Goal: Task Accomplishment & Management: Manage account settings

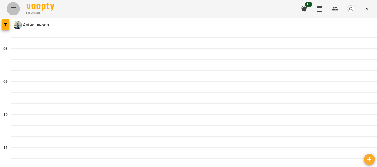
click at [8, 6] on button "Menu" at bounding box center [13, 8] width 13 height 13
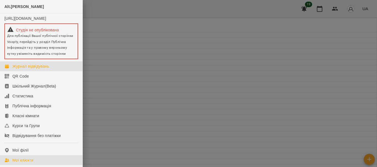
click at [30, 163] on div "Мої клієнти" at bounding box center [22, 161] width 21 height 6
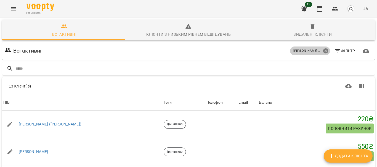
click at [323, 52] on icon at bounding box center [325, 51] width 5 height 5
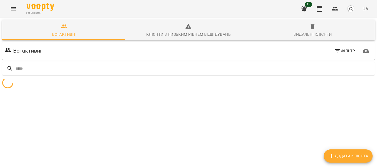
click at [337, 52] on span "Фільтр" at bounding box center [344, 51] width 21 height 7
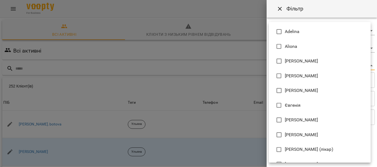
click at [336, 66] on body "For Business 19 UA Всі активні Клієнти з низьким рівнем відвідувань Видалені кл…" at bounding box center [188, 143] width 377 height 287
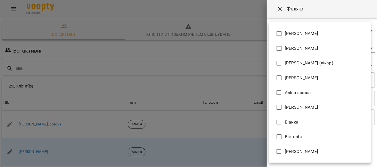
scroll to position [99, 0]
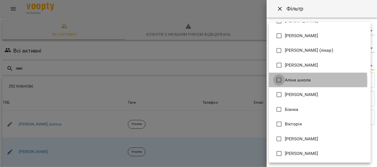
type input "**********"
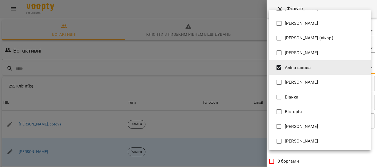
drag, startPoint x: 374, startPoint y: 85, endPoint x: 376, endPoint y: 157, distance: 72.0
click at [376, 157] on div at bounding box center [188, 83] width 377 height 167
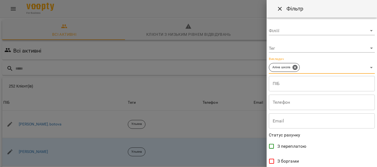
click at [376, 157] on div "[PERSON_NAME] [PERSON_NAME] Mitrik Mariia Sevastianova [PERSON_NAME] [PERSON_NA…" at bounding box center [188, 83] width 377 height 167
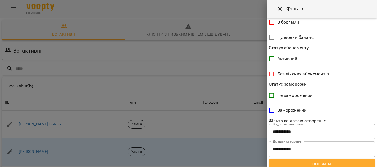
scroll to position [141, 0]
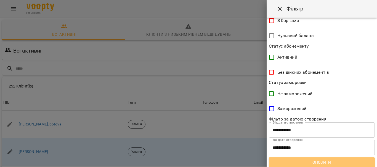
click at [343, 162] on span "Оновити" at bounding box center [321, 162] width 97 height 7
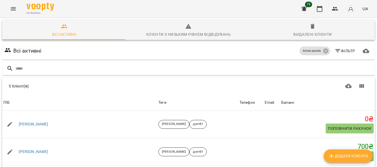
scroll to position [0, 0]
click at [345, 157] on span "Додати клієнта" at bounding box center [348, 156] width 40 height 7
select select "**"
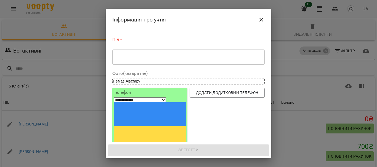
click at [185, 58] on textarea at bounding box center [188, 57] width 145 height 5
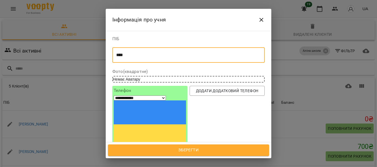
type textarea "****"
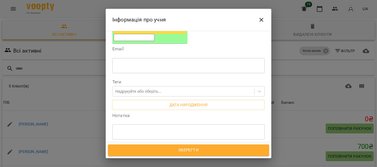
scroll to position [114, 0]
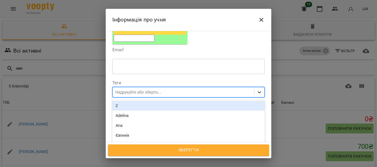
click at [258, 92] on icon at bounding box center [259, 93] width 3 height 2
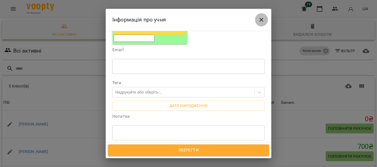
click at [262, 18] on icon "Close" at bounding box center [261, 20] width 7 height 7
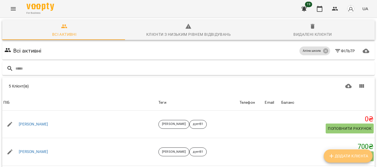
click at [342, 155] on span "Додати клієнта" at bounding box center [348, 156] width 40 height 7
select select "**"
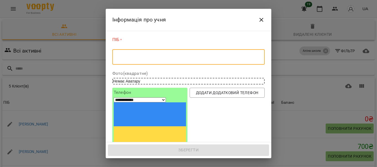
click at [129, 55] on textarea at bounding box center [188, 57] width 145 height 5
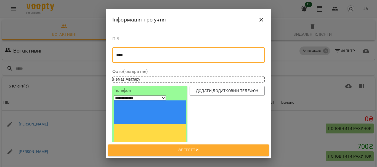
type textarea "****"
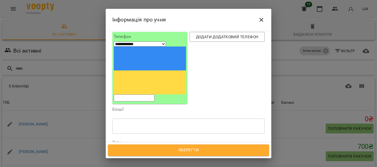
scroll to position [55, 0]
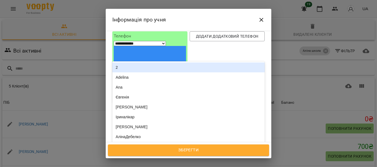
click at [218, 147] on div "Надрукуйте або оберіть..." at bounding box center [184, 151] width 142 height 9
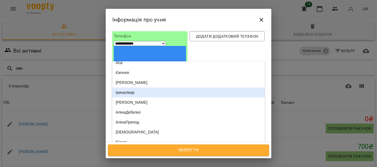
scroll to position [33, 0]
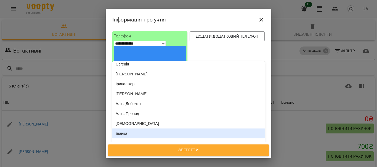
type input "*"
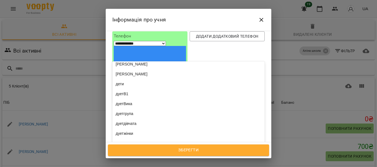
scroll to position [0, 0]
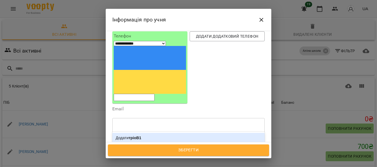
type input "******"
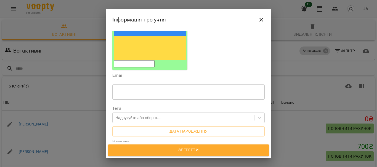
scroll to position [89, 0]
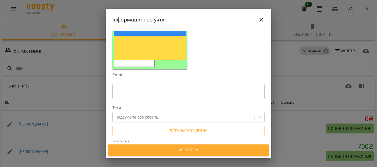
click at [171, 150] on div "* ​" at bounding box center [188, 157] width 152 height 15
paste textarea "**********"
type textarea "**********"
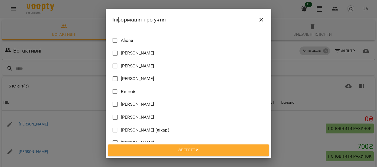
scroll to position [296, 0]
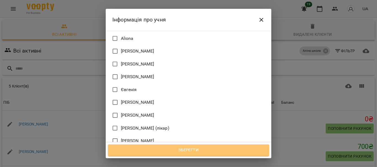
click at [189, 152] on span "Зберегти" at bounding box center [188, 150] width 149 height 7
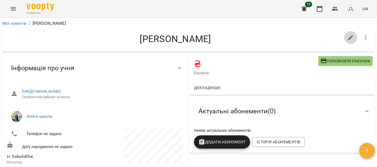
click at [348, 37] on icon "button" at bounding box center [350, 37] width 7 height 7
select select "**"
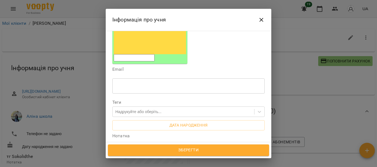
scroll to position [97, 0]
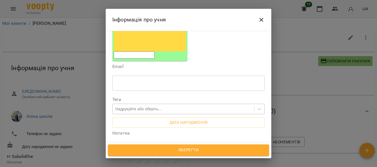
click at [173, 105] on div "Надрукуйте або оберіть..." at bounding box center [184, 109] width 142 height 9
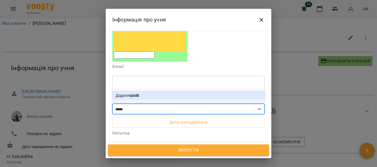
type input "******"
click at [161, 91] on div "Додати тріоВ1" at bounding box center [188, 96] width 152 height 10
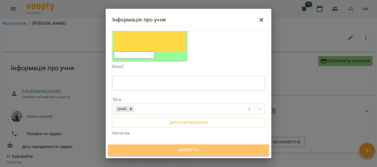
click at [188, 155] on button "Зберегти" at bounding box center [188, 151] width 161 height 12
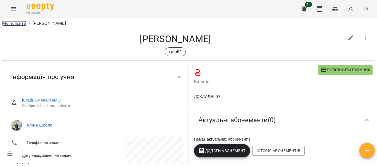
click at [10, 21] on link "Мої клієнти" at bounding box center [14, 23] width 24 height 5
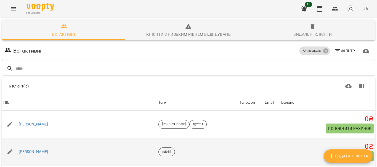
click at [189, 149] on div "тріоВ1" at bounding box center [197, 152] width 81 height 11
click at [24, 153] on link "[PERSON_NAME]" at bounding box center [34, 153] width 30 height 6
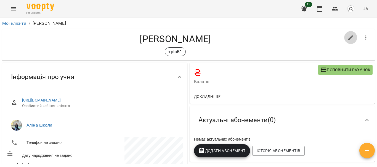
click at [347, 35] on icon "button" at bounding box center [350, 37] width 7 height 7
select select "**"
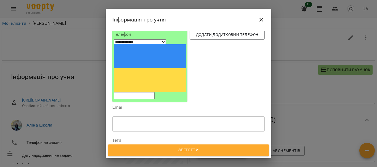
scroll to position [82, 0]
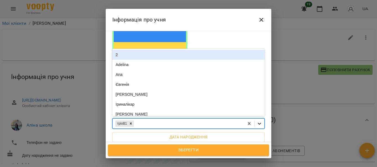
click at [258, 123] on icon at bounding box center [259, 124] width 3 height 2
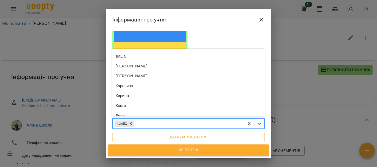
scroll to position [136, 0]
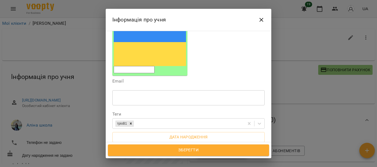
drag, startPoint x: 271, startPoint y: 58, endPoint x: 267, endPoint y: 56, distance: 5.1
click at [267, 56] on div "**********" at bounding box center [188, 83] width 377 height 167
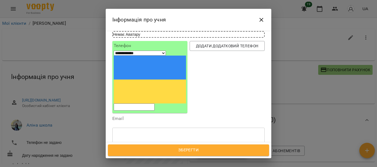
click at [258, 161] on icon at bounding box center [259, 162] width 3 height 2
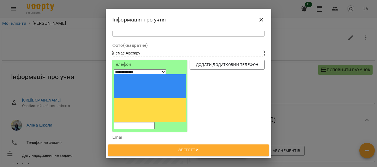
scroll to position [32, 0]
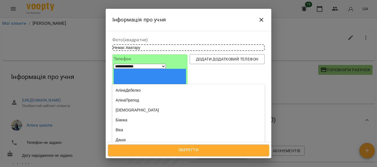
scroll to position [0, 0]
click at [129, 145] on div "[PERSON_NAME]" at bounding box center [188, 150] width 152 height 10
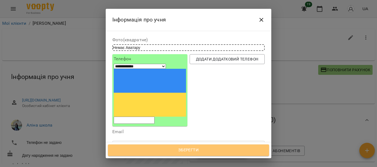
click at [186, 146] on button "Зберегти" at bounding box center [188, 151] width 161 height 12
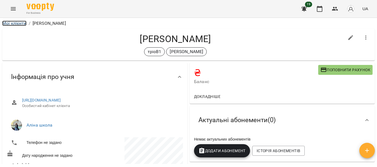
click at [8, 22] on link "Мої клієнти" at bounding box center [14, 23] width 24 height 5
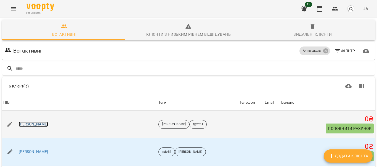
click at [25, 124] on link "[PERSON_NAME]" at bounding box center [34, 125] width 30 height 6
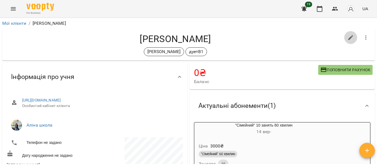
click at [344, 38] on button "button" at bounding box center [350, 37] width 13 height 13
select select "**"
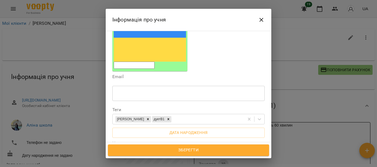
scroll to position [100, 0]
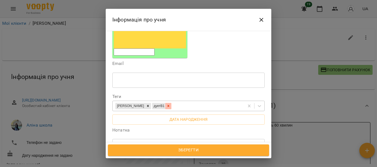
click at [165, 103] on div at bounding box center [168, 106] width 6 height 6
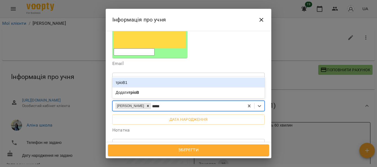
type input "******"
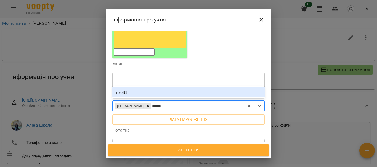
click at [124, 88] on div "тріоВ1" at bounding box center [188, 93] width 152 height 10
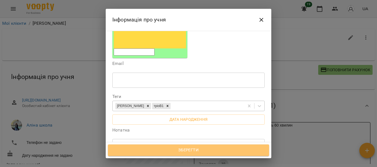
click at [214, 150] on span "Зберегти" at bounding box center [188, 150] width 149 height 7
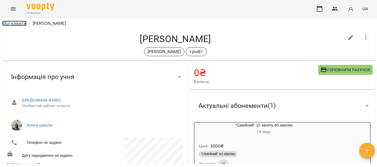
click at [20, 22] on link "Мої клієнти" at bounding box center [14, 23] width 24 height 5
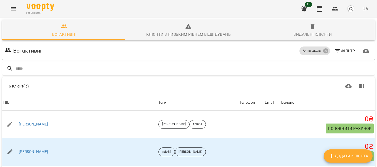
scroll to position [75, 0]
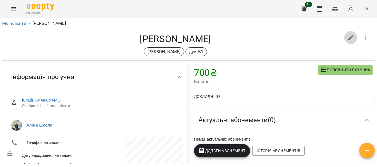
click at [348, 44] on button "button" at bounding box center [350, 37] width 13 height 13
select select "**"
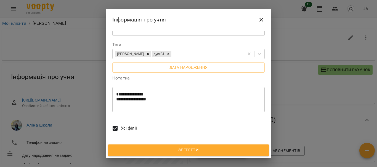
scroll to position [101, 0]
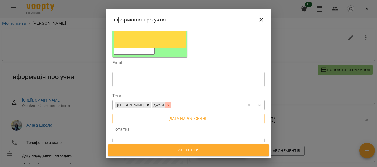
click at [166, 103] on icon at bounding box center [168, 105] width 4 height 4
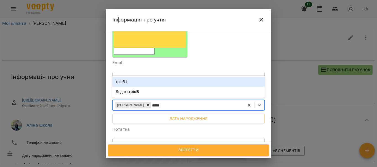
type input "******"
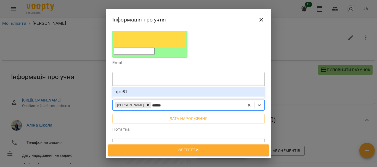
click at [139, 87] on div "тріоВ1" at bounding box center [188, 92] width 152 height 10
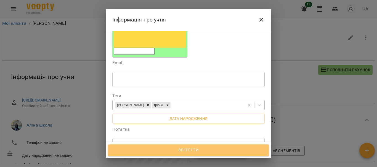
click at [204, 148] on span "Зберегти" at bounding box center [188, 150] width 149 height 7
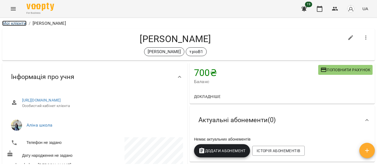
click at [12, 23] on link "Мої клієнти" at bounding box center [14, 23] width 24 height 5
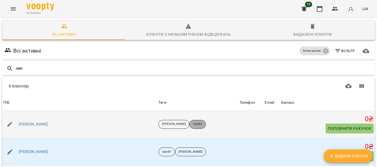
click at [190, 123] on span "тріоВ1" at bounding box center [198, 124] width 16 height 5
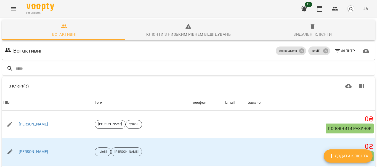
scroll to position [39, 0]
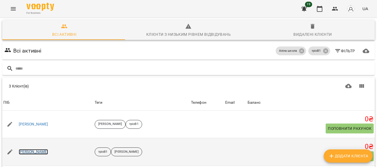
click at [23, 150] on link "[PERSON_NAME]" at bounding box center [34, 153] width 30 height 6
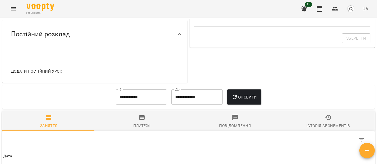
scroll to position [200, 0]
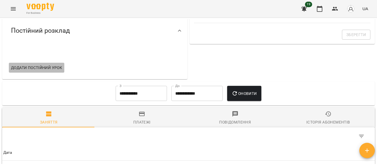
click at [25, 71] on span "Додати постійний урок" at bounding box center [36, 68] width 51 height 7
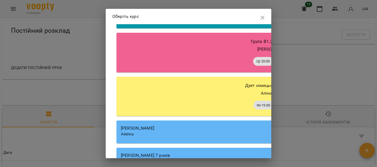
scroll to position [2759, 0]
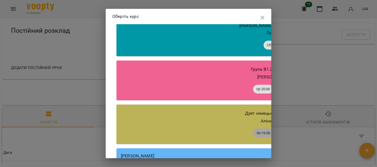
click at [210, 125] on div "Аліна школа" at bounding box center [274, 121] width 306 height 7
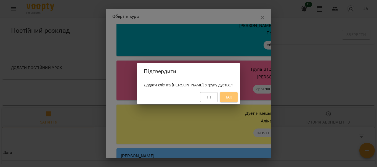
click at [225, 98] on span "Так" at bounding box center [228, 97] width 7 height 7
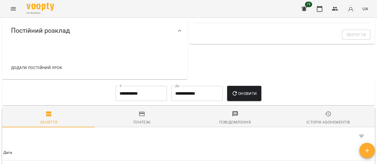
scroll to position [200, 0]
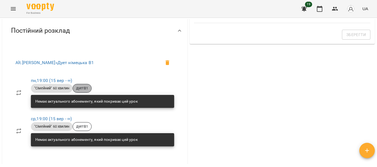
click at [82, 91] on span "дуетВ1" at bounding box center [82, 88] width 18 height 5
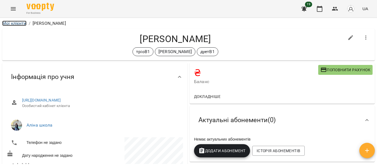
click at [16, 23] on link "Мої клієнти" at bounding box center [14, 23] width 24 height 5
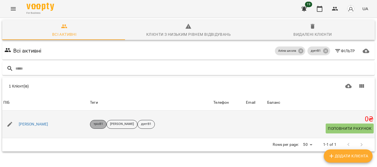
click at [94, 124] on p "тріоВ1" at bounding box center [98, 124] width 9 height 5
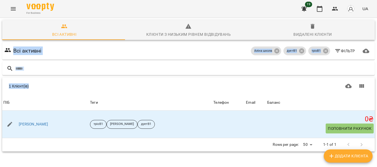
drag, startPoint x: 374, startPoint y: 41, endPoint x: 377, endPoint y: 91, distance: 50.3
click at [377, 91] on div "Всі активні Клієнти з низьким рівнем відвідувань Видалені клієнти Всі активні А…" at bounding box center [188, 105] width 379 height 177
click at [299, 52] on icon at bounding box center [301, 51] width 5 height 5
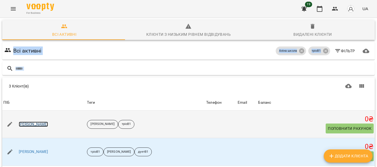
click at [24, 127] on link "[PERSON_NAME]" at bounding box center [34, 125] width 30 height 6
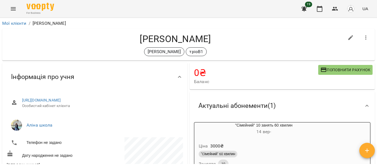
click at [10, 5] on button "Menu" at bounding box center [13, 8] width 13 height 13
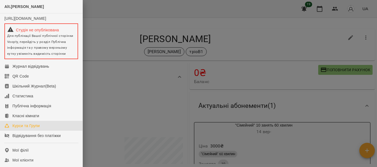
click at [33, 129] on div "Курси та Групи" at bounding box center [25, 126] width 27 height 6
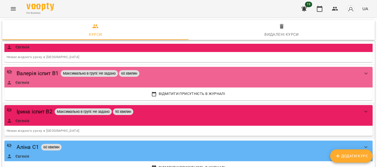
scroll to position [2367, 0]
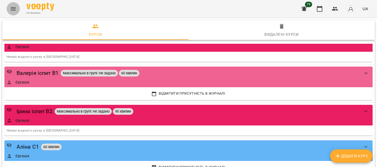
click at [15, 12] on icon "Menu" at bounding box center [13, 9] width 7 height 7
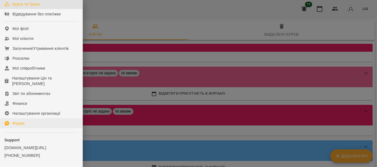
scroll to position [120, 0]
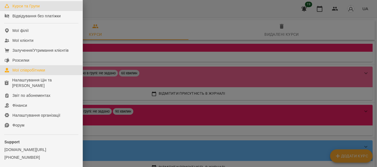
click at [33, 73] on div "Мої співробітники" at bounding box center [28, 71] width 33 height 6
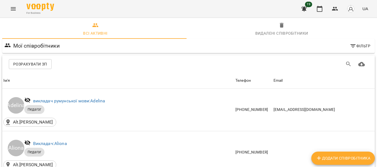
scroll to position [427, 0]
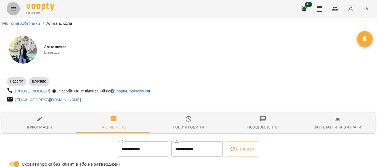
click at [14, 9] on icon "Menu" at bounding box center [13, 9] width 7 height 7
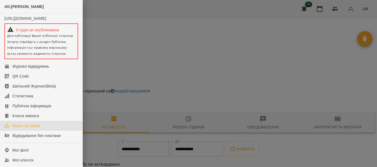
click at [39, 129] on div "Курси та Групи" at bounding box center [25, 126] width 27 height 6
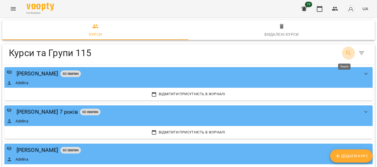
click at [348, 53] on button "Search" at bounding box center [348, 53] width 13 height 13
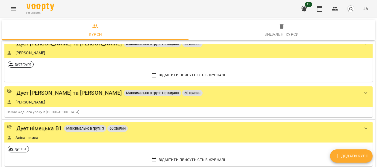
scroll to position [79, 0]
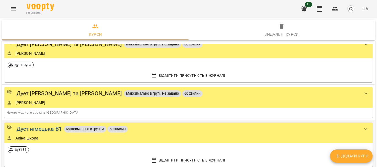
type input "****"
click at [49, 128] on div "Дует німецька В1" at bounding box center [39, 129] width 45 height 9
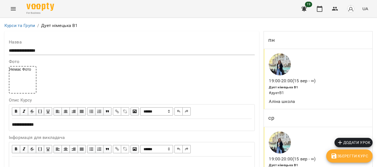
scroll to position [412, 0]
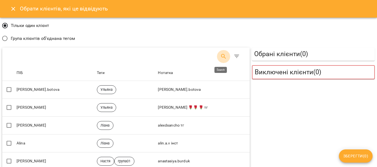
click at [217, 56] on button "Search" at bounding box center [223, 56] width 13 height 13
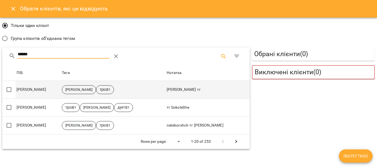
type input "******"
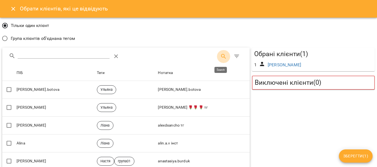
click at [217, 55] on button "Search" at bounding box center [223, 56] width 13 height 13
click at [220, 59] on icon "Search" at bounding box center [223, 56] width 7 height 7
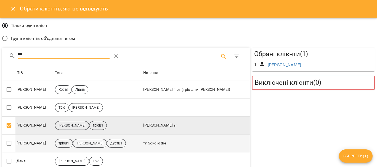
type input "***"
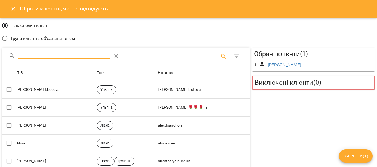
click at [46, 55] on input "Search" at bounding box center [64, 54] width 92 height 9
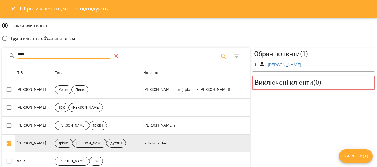
type input "****"
click at [114, 57] on icon "Table Toolbar" at bounding box center [116, 56] width 7 height 7
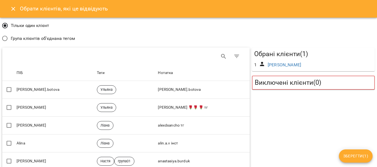
click at [40, 40] on span "Група клієнтів об'єднана тегом" at bounding box center [43, 38] width 64 height 7
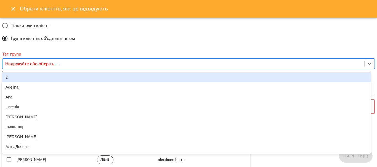
click at [38, 64] on p "Надрукуйте або оберіть..." at bounding box center [31, 64] width 53 height 7
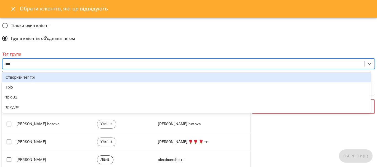
type input "****"
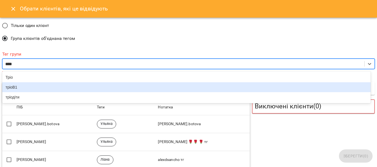
click at [25, 88] on div "тріоВ1" at bounding box center [186, 87] width 368 height 10
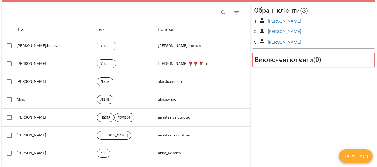
scroll to position [89, 0]
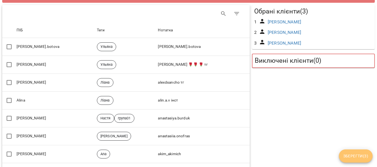
click at [360, 154] on span "Зберегти ( 3 )" at bounding box center [355, 156] width 25 height 7
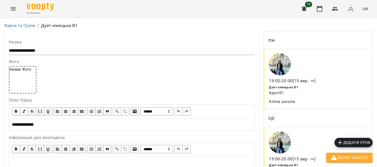
scroll to position [509, 0]
click at [12, 7] on icon "Menu" at bounding box center [13, 9] width 7 height 7
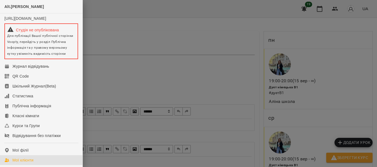
click at [23, 163] on div "Мої клієнти" at bounding box center [22, 161] width 21 height 6
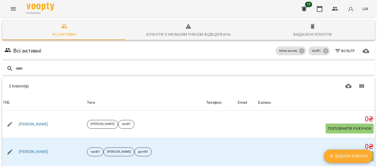
scroll to position [39, 0]
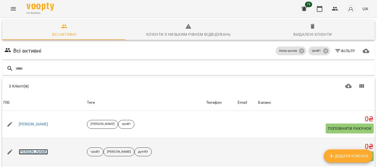
click at [24, 150] on link "[PERSON_NAME]" at bounding box center [34, 153] width 30 height 6
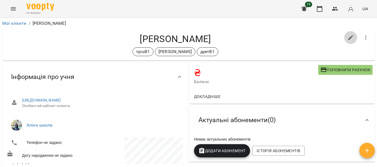
click at [349, 39] on icon "button" at bounding box center [350, 37] width 7 height 7
select select "**"
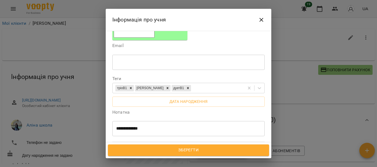
scroll to position [122, 0]
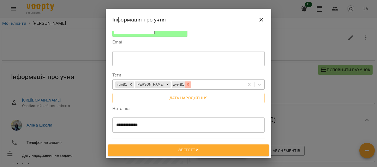
click at [186, 83] on icon at bounding box center [188, 85] width 4 height 4
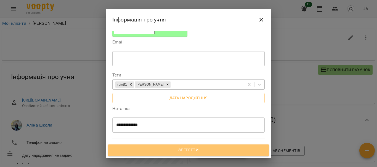
click at [196, 155] on button "Зберегти" at bounding box center [188, 151] width 161 height 12
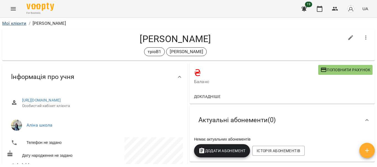
click at [11, 21] on div "Мої клієнти / [PERSON_NAME]" at bounding box center [188, 23] width 375 height 9
click at [11, 21] on link "Мої клієнти" at bounding box center [14, 23] width 24 height 5
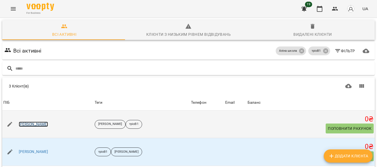
click at [25, 126] on link "[PERSON_NAME]" at bounding box center [34, 125] width 30 height 6
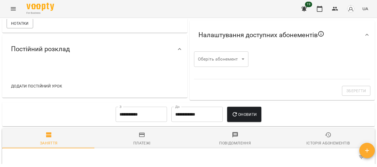
scroll to position [182, 0]
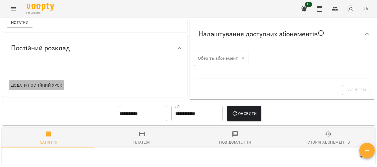
click at [26, 89] on span "Додати постійний урок" at bounding box center [36, 85] width 51 height 7
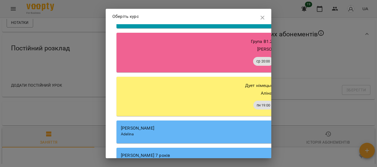
scroll to position [2796, 0]
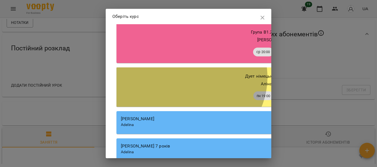
click at [245, 80] on p "Дует німецька В1" at bounding box center [263, 76] width 36 height 7
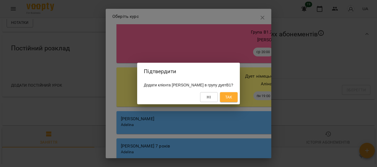
click at [261, 102] on div "Підтвердити Додати клієнта Андрій в групу дуетВ1? Ні Так" at bounding box center [188, 83] width 377 height 167
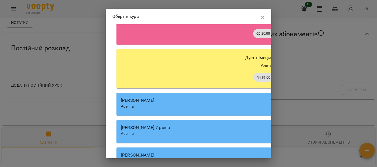
scroll to position [2824, 0]
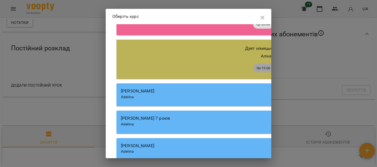
click at [215, 71] on div "Дует німецька В1 дуетВ1 Аліна школа пн 19:00 ср 19:00" at bounding box center [273, 60] width 315 height 40
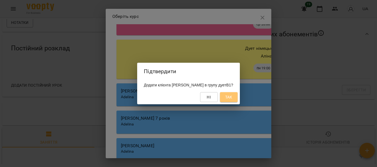
click at [227, 98] on span "Так" at bounding box center [228, 97] width 7 height 7
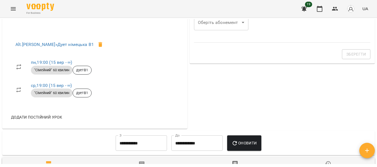
scroll to position [215, 0]
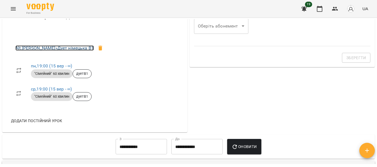
click at [58, 51] on link "Alt.Bertha » Дует німецька В1" at bounding box center [54, 48] width 78 height 5
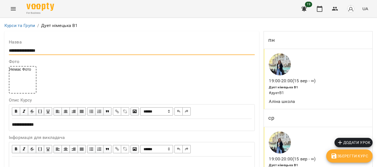
click at [18, 51] on input "**********" at bounding box center [132, 50] width 246 height 9
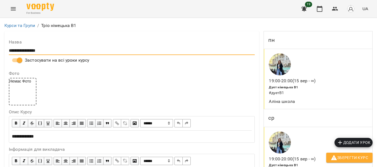
type input "**********"
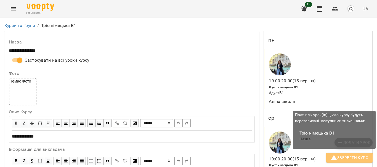
click at [335, 159] on icon "button" at bounding box center [334, 157] width 6 height 5
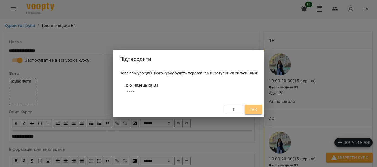
click at [252, 111] on span "Так" at bounding box center [253, 109] width 7 height 7
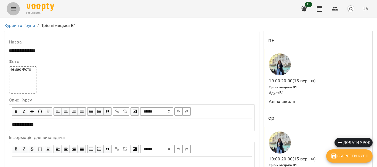
click at [13, 7] on icon "Menu" at bounding box center [13, 8] width 5 height 3
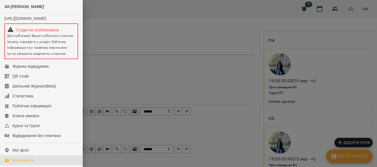
click at [39, 166] on link "Мої клієнти" at bounding box center [41, 161] width 82 height 10
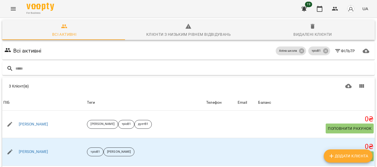
scroll to position [39, 0]
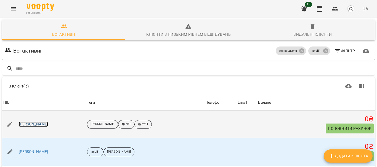
click at [28, 122] on link "[PERSON_NAME]" at bounding box center [34, 125] width 30 height 6
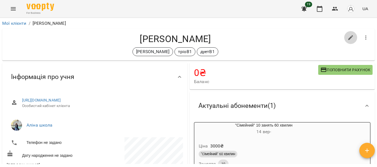
click at [348, 37] on icon "button" at bounding box center [350, 37] width 5 height 5
select select "**"
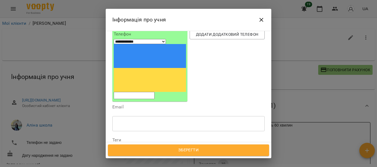
scroll to position [47, 0]
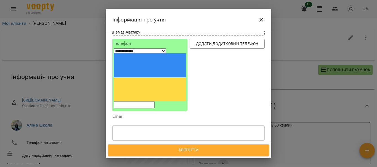
click at [187, 158] on icon at bounding box center [188, 159] width 2 height 2
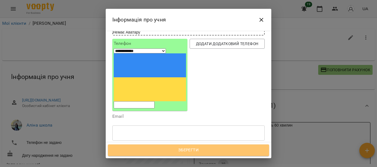
click at [183, 147] on button "Зберегти" at bounding box center [188, 151] width 161 height 12
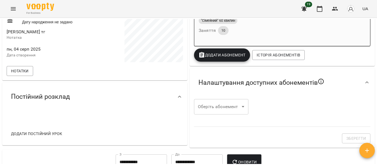
scroll to position [163, 0]
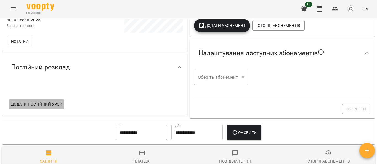
click at [36, 110] on button "Додати постійний урок" at bounding box center [36, 105] width 55 height 10
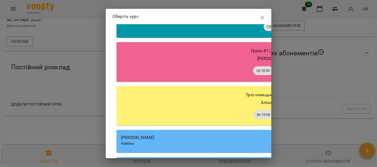
scroll to position [2787, 0]
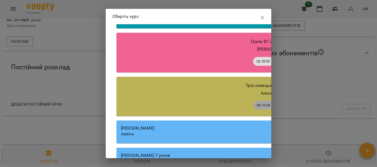
click at [218, 97] on div "Аліна школа" at bounding box center [274, 93] width 306 height 7
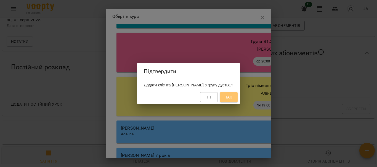
click at [226, 99] on span "Так" at bounding box center [228, 97] width 7 height 7
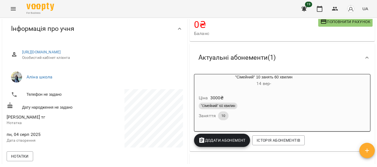
scroll to position [0, 0]
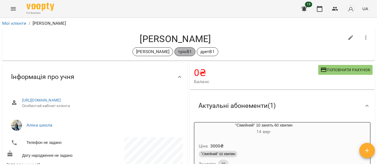
click at [179, 53] on span "тріоВ1" at bounding box center [185, 52] width 20 height 7
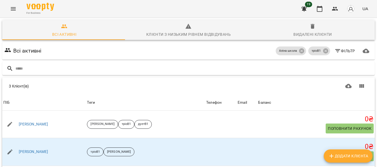
scroll to position [39, 0]
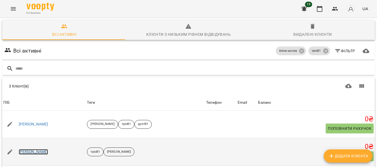
click at [20, 150] on link "[PERSON_NAME]" at bounding box center [34, 153] width 30 height 6
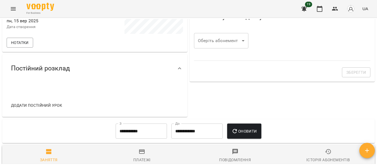
scroll to position [201, 0]
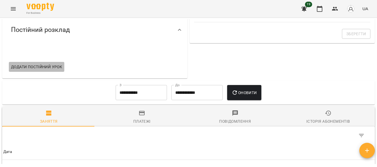
click at [39, 70] on span "Додати постійний урок" at bounding box center [36, 67] width 51 height 7
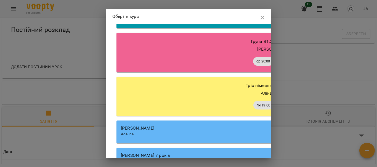
scroll to position [2778, 0]
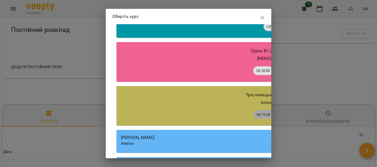
click at [207, 115] on div "Тріо німецька В1 дуетВ1 [PERSON_NAME] школа пн 19:00 ср 19:00" at bounding box center [273, 106] width 315 height 40
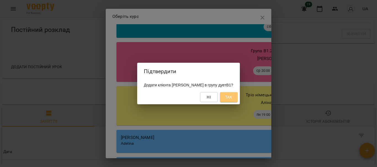
click at [225, 96] on span "Так" at bounding box center [228, 97] width 7 height 7
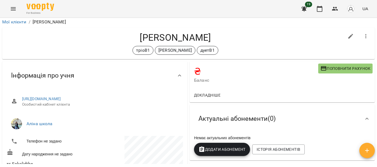
scroll to position [0, 0]
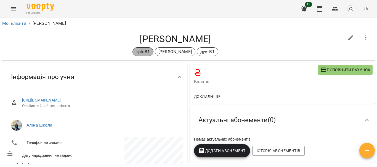
click at [153, 56] on div "тріоВ1" at bounding box center [142, 51] width 21 height 9
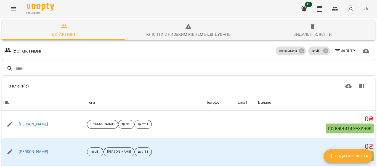
scroll to position [39, 0]
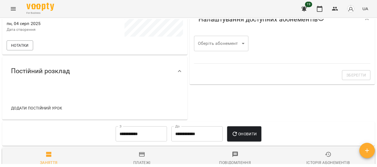
scroll to position [160, 0]
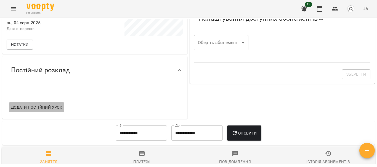
click at [44, 111] on span "Додати постійний урок" at bounding box center [36, 107] width 51 height 7
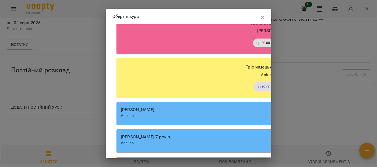
scroll to position [2806, 0]
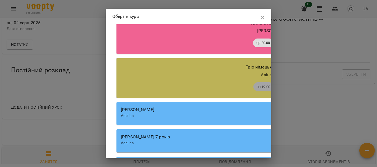
click at [220, 91] on p "пн 19:00 ср 19:00" at bounding box center [274, 86] width 306 height 9
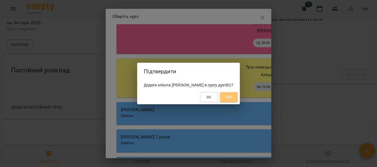
click at [230, 99] on span "Так" at bounding box center [228, 97] width 7 height 7
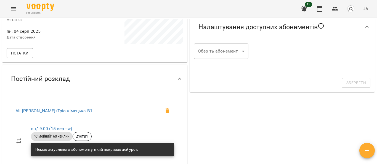
scroll to position [171, 0]
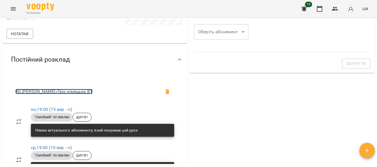
click at [60, 94] on link "Alt.[PERSON_NAME] » Тріо [DEMOGRAPHIC_DATA] В1" at bounding box center [53, 91] width 77 height 5
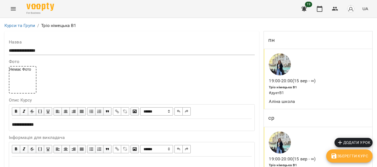
click at [275, 94] on h6 "# дуетВ1" at bounding box center [297, 93] width 57 height 6
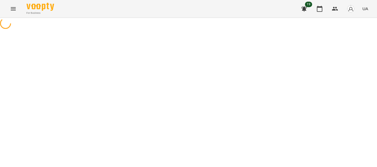
select select "*"
select select "**********"
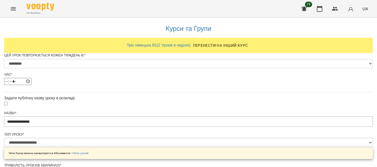
scroll to position [264, 0]
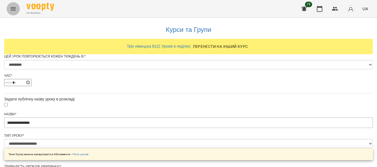
click at [12, 12] on icon "Menu" at bounding box center [13, 9] width 7 height 7
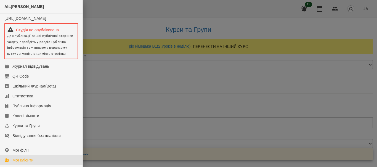
click at [31, 163] on div "Мої клієнти" at bounding box center [22, 161] width 21 height 6
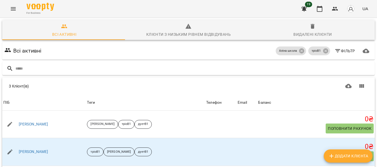
scroll to position [31, 0]
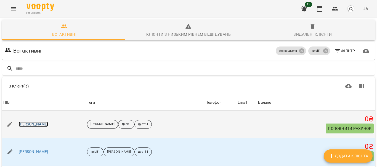
click at [22, 122] on link "[PERSON_NAME]" at bounding box center [34, 125] width 30 height 6
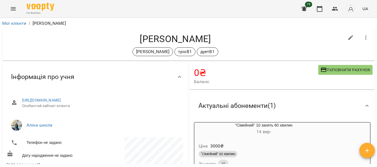
drag, startPoint x: 370, startPoint y: 49, endPoint x: 217, endPoint y: 54, distance: 152.7
click at [217, 54] on div "[PERSON_NAME] тріоВ1 дуетВ1" at bounding box center [175, 51] width 337 height 9
click at [10, 10] on icon "Menu" at bounding box center [13, 9] width 7 height 7
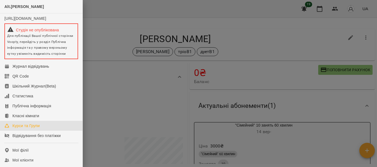
click at [30, 128] on div "Курси та Групи" at bounding box center [25, 126] width 27 height 6
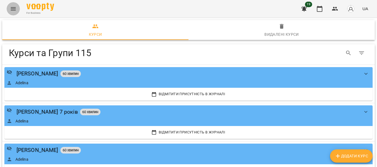
click at [14, 10] on icon "Menu" at bounding box center [13, 9] width 7 height 7
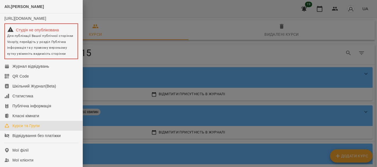
click at [343, 50] on div at bounding box center [188, 83] width 377 height 167
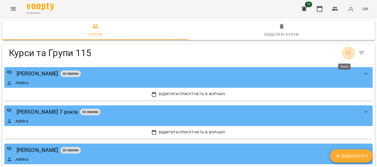
click at [345, 54] on icon "Search" at bounding box center [348, 53] width 7 height 7
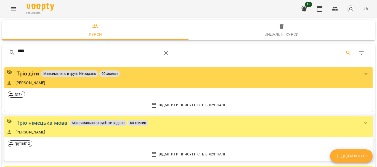
type input "****"
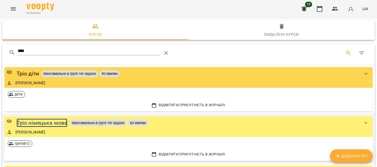
click at [50, 121] on div "Тріо німецька мова" at bounding box center [42, 123] width 51 height 9
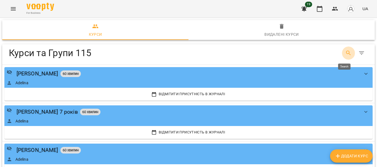
click at [345, 53] on icon "Search" at bounding box center [348, 53] width 7 height 7
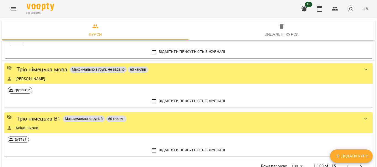
scroll to position [57, 0]
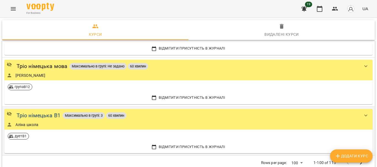
type input "****"
click at [28, 118] on div "Тріо німецька В1" at bounding box center [39, 115] width 44 height 9
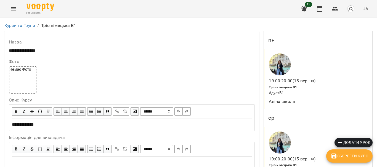
scroll to position [416, 0]
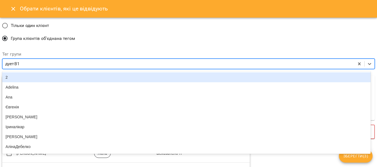
click at [33, 63] on div "дуетВ1" at bounding box center [178, 64] width 352 height 10
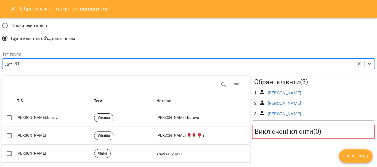
click at [33, 63] on div "дуетВ1" at bounding box center [178, 64] width 352 height 10
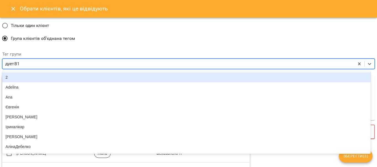
click at [33, 63] on div "дуетВ1" at bounding box center [178, 64] width 352 height 10
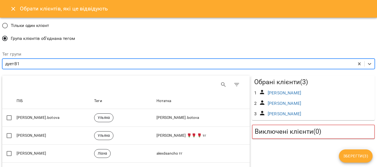
click at [33, 63] on div "дуетВ1" at bounding box center [178, 64] width 352 height 10
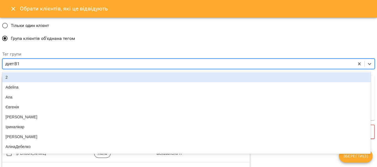
click at [33, 63] on div "дуетВ1" at bounding box center [178, 64] width 352 height 10
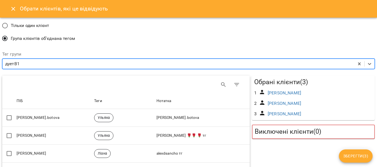
click at [33, 63] on div "дуетВ1" at bounding box center [178, 64] width 352 height 10
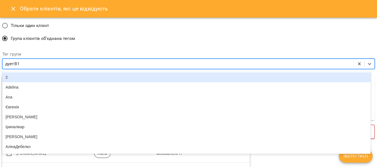
click at [33, 63] on div "дуетВ1" at bounding box center [178, 64] width 352 height 10
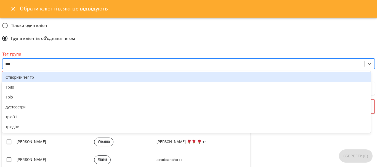
type input "****"
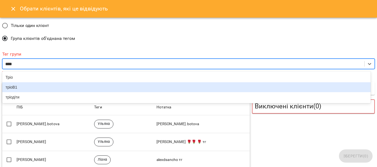
click at [140, 92] on div "тріоВ1" at bounding box center [186, 87] width 368 height 10
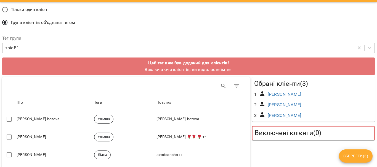
scroll to position [0, 0]
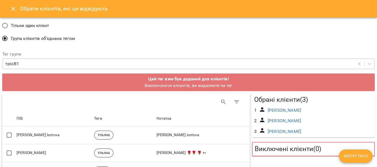
click at [14, 7] on icon "Close" at bounding box center [13, 9] width 7 height 7
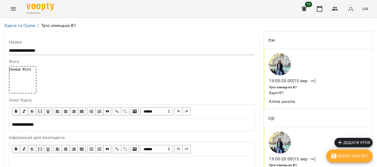
click at [9, 10] on button "Menu" at bounding box center [13, 8] width 13 height 13
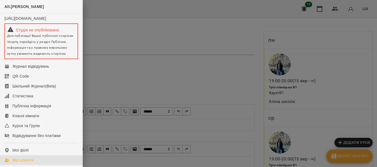
click at [24, 163] on div "Мої клієнти" at bounding box center [22, 161] width 21 height 6
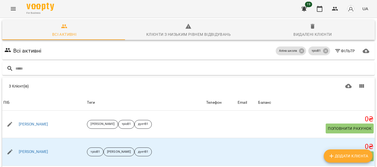
scroll to position [38, 0]
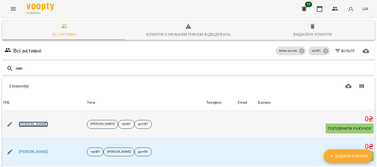
click at [30, 122] on link "[PERSON_NAME]" at bounding box center [34, 125] width 30 height 6
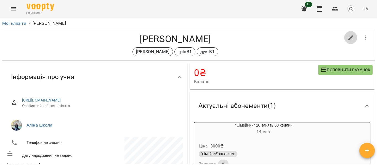
click at [348, 38] on icon "button" at bounding box center [350, 37] width 7 height 7
select select "**"
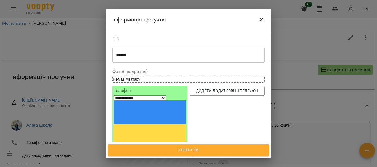
scroll to position [97, 0]
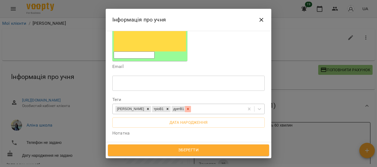
click at [186, 107] on icon at bounding box center [188, 109] width 4 height 4
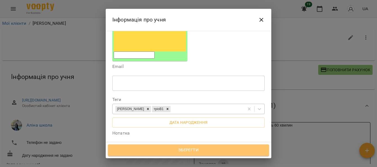
click at [187, 156] on button "Зберегти" at bounding box center [188, 151] width 161 height 12
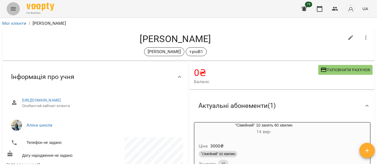
click at [12, 4] on button "Menu" at bounding box center [13, 8] width 13 height 13
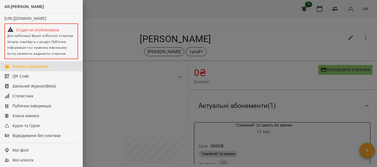
click at [39, 69] on div "Журнал відвідувань" at bounding box center [30, 67] width 37 height 6
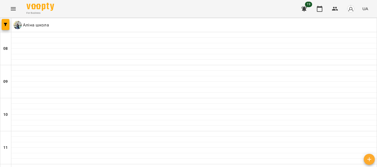
scroll to position [331, 0]
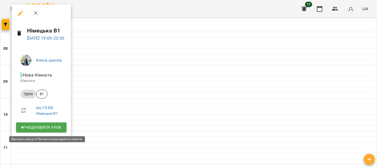
click at [60, 126] on span "Відновити урок" at bounding box center [41, 127] width 42 height 7
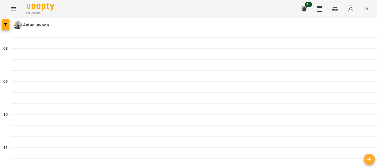
type input "**********"
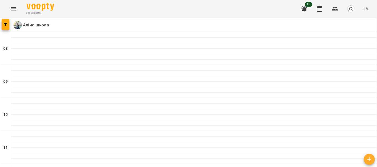
type input "**********"
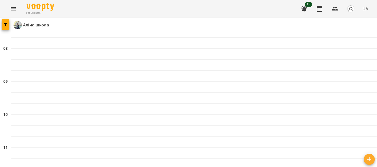
scroll to position [66, 0]
click at [12, 4] on button "Menu" at bounding box center [13, 8] width 13 height 13
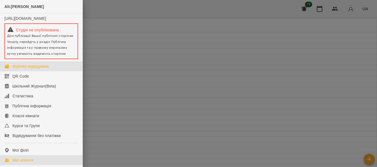
click at [31, 163] on div "Мої клієнти" at bounding box center [22, 161] width 21 height 6
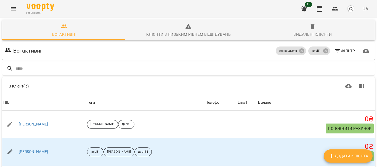
scroll to position [39, 0]
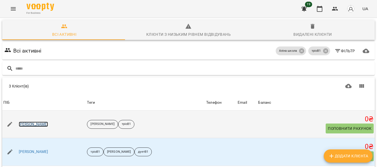
click at [25, 122] on link "Андрій" at bounding box center [34, 125] width 30 height 6
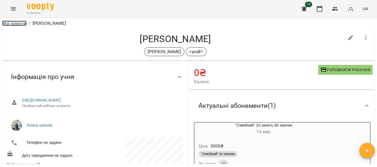
click at [18, 23] on link "Мої клієнти" at bounding box center [14, 23] width 24 height 5
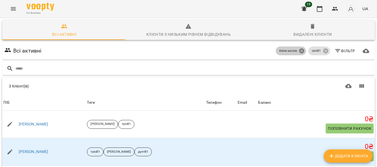
click at [299, 50] on icon at bounding box center [301, 51] width 5 height 5
click at [323, 53] on icon at bounding box center [325, 51] width 5 height 5
click at [334, 53] on icon "button" at bounding box center [337, 51] width 7 height 7
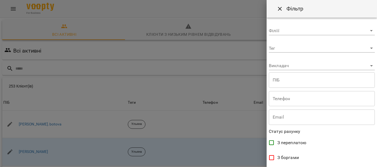
click at [305, 66] on body "For Business 19 UA Всі активні Клієнти з низьким рівнем відвідувань Видалені кл…" at bounding box center [188, 143] width 377 height 287
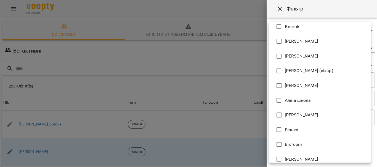
scroll to position [80, 0]
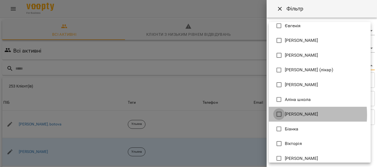
type input "**********"
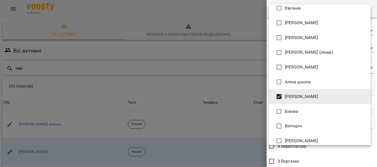
drag, startPoint x: 376, startPoint y: 89, endPoint x: 377, endPoint y: 111, distance: 22.4
click at [377, 111] on div at bounding box center [188, 83] width 377 height 167
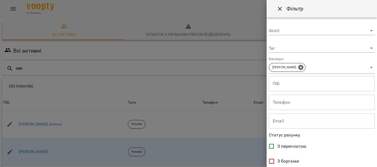
click at [377, 111] on div "[PERSON_NAME] [PERSON_NAME] Mitrik Mariia Sevastianova [PERSON_NAME] [PERSON_NA…" at bounding box center [188, 83] width 377 height 167
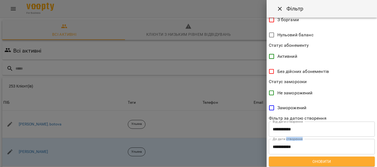
scroll to position [143, 0]
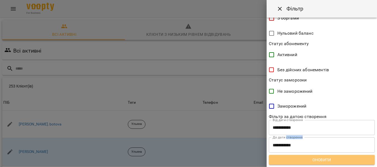
click at [332, 156] on button "Оновити" at bounding box center [322, 160] width 106 height 10
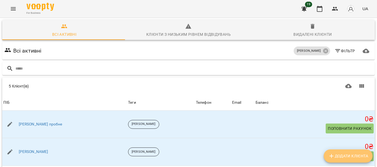
click at [338, 157] on span "Додати клієнта" at bounding box center [348, 156] width 40 height 7
select select "**"
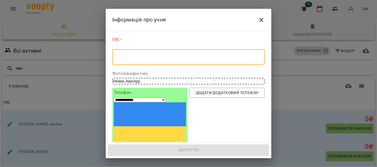
click at [137, 55] on textarea at bounding box center [188, 57] width 145 height 5
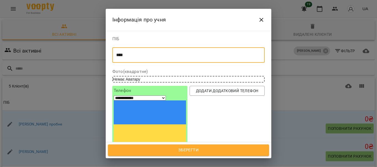
type textarea "****"
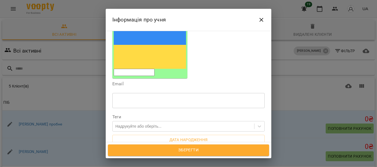
scroll to position [95, 0]
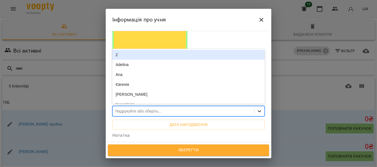
click at [257, 109] on icon at bounding box center [260, 112] width 6 height 6
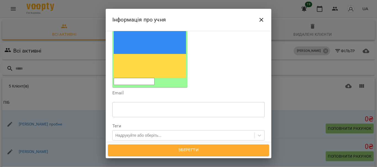
scroll to position [58, 0]
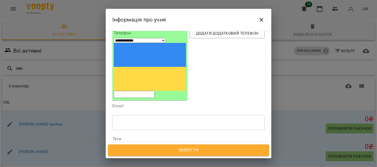
click at [257, 146] on icon at bounding box center [260, 149] width 6 height 6
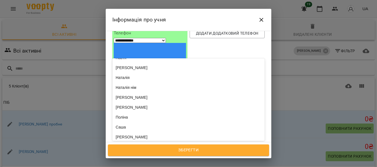
scroll to position [232, 0]
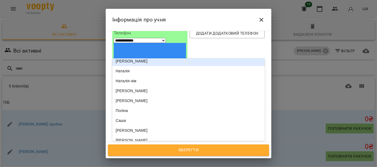
click at [134, 56] on div "[PERSON_NAME]" at bounding box center [188, 61] width 152 height 10
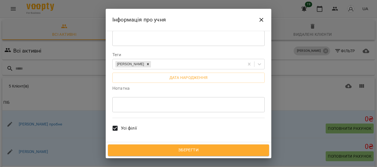
scroll to position [141, 0]
click at [132, 150] on span "Всі викладачі" at bounding box center [135, 153] width 28 height 7
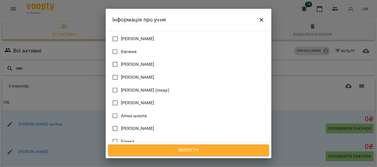
scroll to position [349, 0]
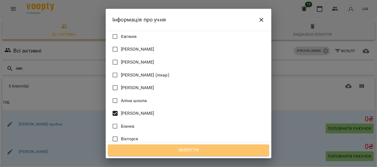
click at [185, 149] on span "Зберегти" at bounding box center [188, 150] width 149 height 7
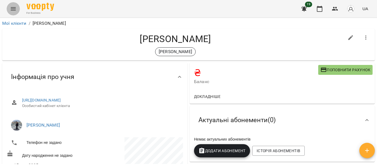
click at [14, 9] on icon "Menu" at bounding box center [13, 9] width 7 height 7
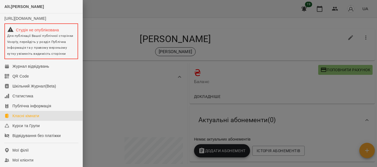
click at [37, 119] on div "Класні кімнати" at bounding box center [25, 116] width 27 height 6
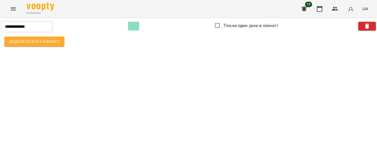
click at [15, 9] on icon "Menu" at bounding box center [13, 9] width 7 height 7
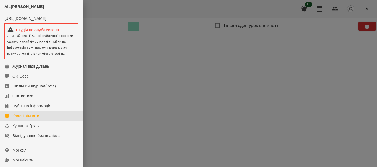
click at [30, 118] on div "Класні кімнати" at bounding box center [25, 116] width 27 height 6
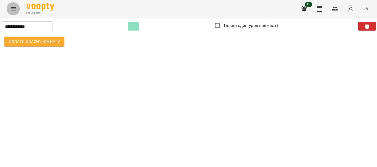
click at [12, 10] on icon "Menu" at bounding box center [13, 9] width 7 height 7
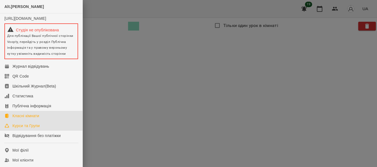
click at [30, 129] on div "Курси та Групи" at bounding box center [25, 126] width 27 height 6
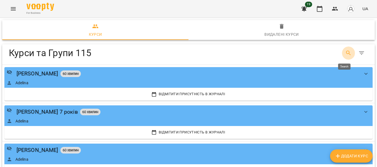
click at [345, 55] on icon "Search" at bounding box center [348, 53] width 7 height 7
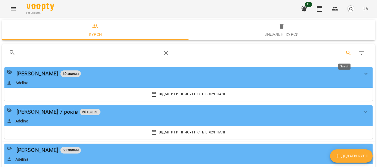
type input "*"
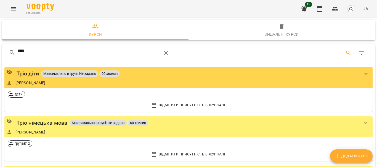
click at [148, 52] on input "****" at bounding box center [89, 51] width 142 height 9
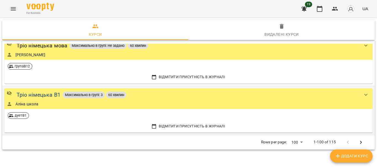
type input "****"
click at [32, 96] on div "Тріо німецька В1" at bounding box center [39, 95] width 44 height 9
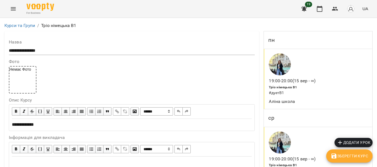
scroll to position [498, 0]
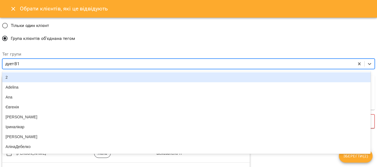
click at [88, 63] on div "дуетВ1" at bounding box center [178, 64] width 352 height 10
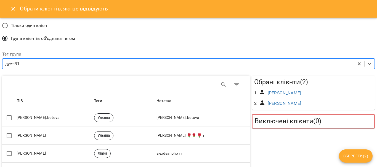
click at [21, 68] on div "дуетВ1" at bounding box center [178, 64] width 352 height 10
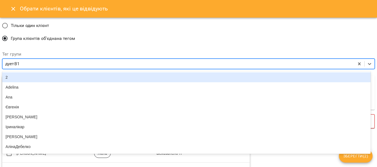
click at [22, 64] on div "дуетВ1" at bounding box center [178, 64] width 352 height 10
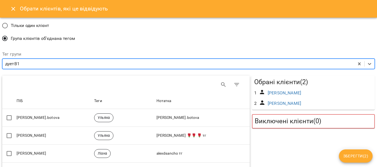
click at [22, 64] on div "дуетВ1" at bounding box center [178, 64] width 352 height 10
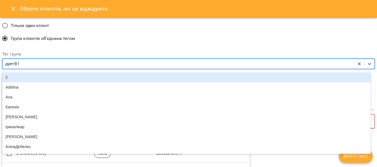
click at [22, 64] on div "дуетВ1" at bounding box center [178, 64] width 352 height 10
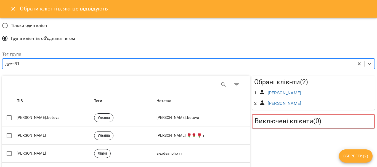
click at [22, 64] on div "дуетВ1" at bounding box center [178, 64] width 352 height 10
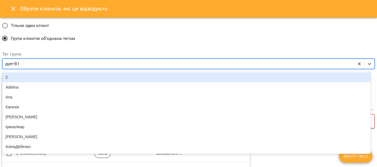
click at [22, 64] on div "дуетВ1" at bounding box center [178, 64] width 352 height 10
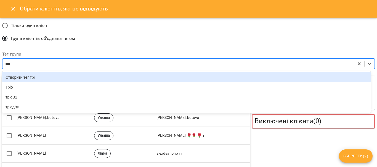
type input "****"
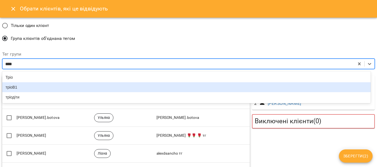
click at [14, 88] on div "тріоВ1" at bounding box center [186, 87] width 368 height 10
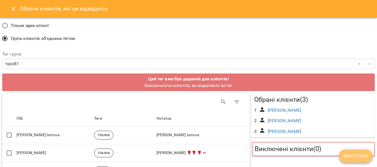
click at [364, 159] on span "Зберегти ( 3 )" at bounding box center [355, 156] width 25 height 7
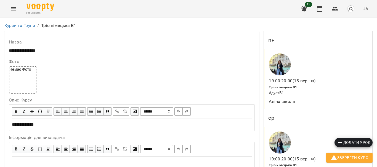
scroll to position [0, 0]
click at [13, 10] on icon "Menu" at bounding box center [13, 8] width 5 height 3
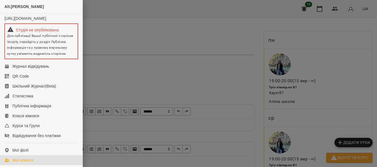
click at [27, 163] on div "Мої клієнти" at bounding box center [22, 161] width 21 height 6
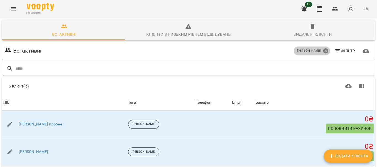
click at [323, 53] on icon at bounding box center [325, 51] width 5 height 5
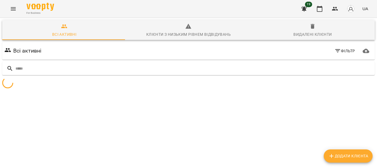
click at [334, 52] on icon "button" at bounding box center [337, 51] width 7 height 7
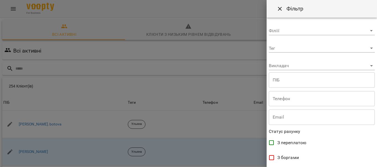
click at [343, 68] on body "For Business 19 UA Всі активні Клієнти з низьким рівнем відвідувань Видалені кл…" at bounding box center [188, 143] width 377 height 287
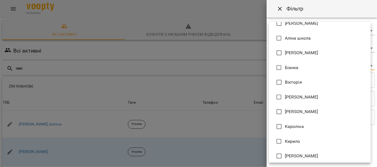
scroll to position [142, 0]
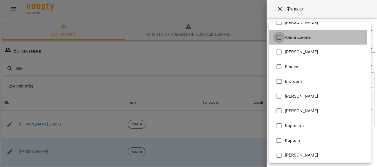
type input "**********"
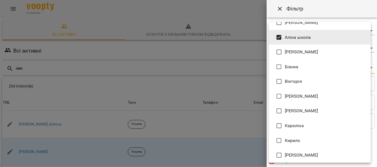
click at [375, 157] on div at bounding box center [188, 83] width 377 height 167
click at [375, 157] on div "[PERSON_NAME] [PERSON_NAME] Mitrik Mariia Sevastianova [PERSON_NAME] [PERSON_NA…" at bounding box center [188, 83] width 377 height 167
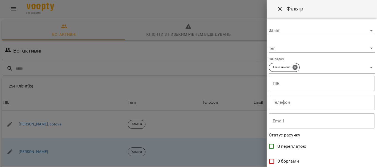
click at [375, 157] on div "[PERSON_NAME] [PERSON_NAME] Mitrik Mariia Sevastianova [PERSON_NAME] [PERSON_NA…" at bounding box center [188, 83] width 377 height 167
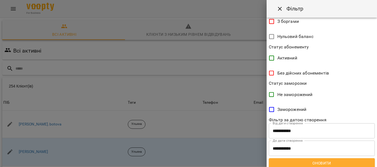
scroll to position [143, 0]
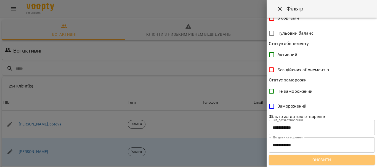
click at [343, 161] on span "Оновити" at bounding box center [321, 160] width 97 height 7
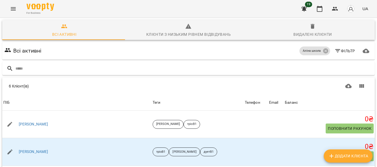
scroll to position [78, 0]
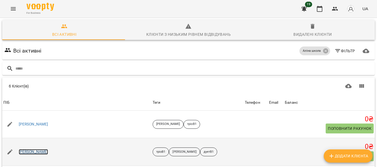
click at [24, 150] on link "[PERSON_NAME]" at bounding box center [34, 153] width 30 height 6
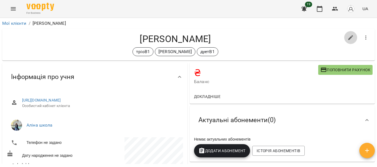
click at [347, 39] on icon "button" at bounding box center [350, 37] width 7 height 7
select select "**"
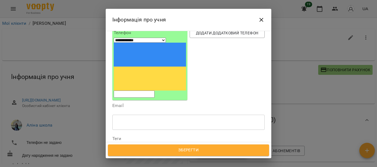
scroll to position [60, 0]
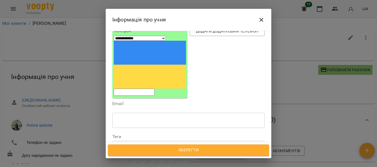
click at [186, 145] on icon at bounding box center [188, 147] width 4 height 4
click at [206, 150] on span "Зберегти" at bounding box center [188, 150] width 149 height 7
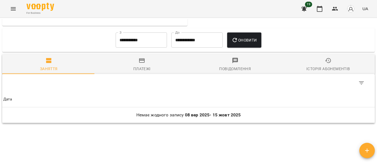
scroll to position [254, 0]
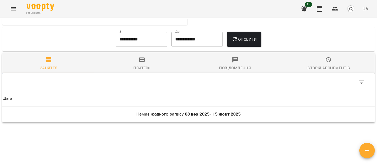
drag, startPoint x: 377, startPoint y: 119, endPoint x: 377, endPoint y: 128, distance: 9.7
drag, startPoint x: 377, startPoint y: 128, endPoint x: 270, endPoint y: 130, distance: 106.5
click at [270, 130] on div "**********" at bounding box center [188, 91] width 375 height 145
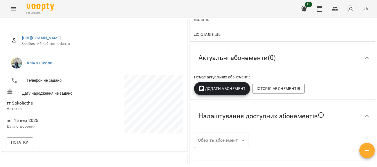
scroll to position [0, 0]
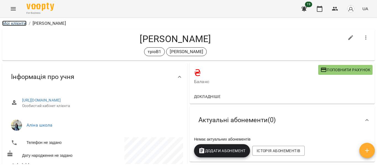
click at [14, 25] on link "Мої клієнти" at bounding box center [14, 23] width 24 height 5
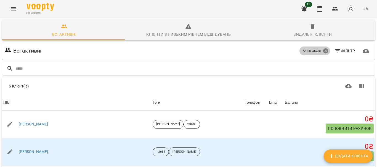
click at [323, 49] on icon at bounding box center [325, 51] width 5 height 5
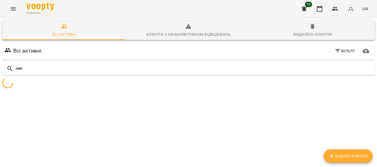
click at [340, 50] on span "Фільтр" at bounding box center [344, 51] width 21 height 7
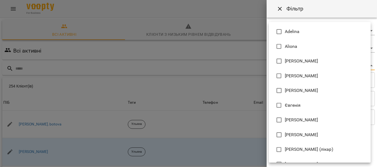
click at [336, 67] on body "For Business 19 UA Всі активні Клієнти з низьким рівнем відвідувань Видалені кл…" at bounding box center [188, 143] width 377 height 287
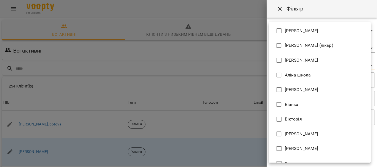
scroll to position [105, 0]
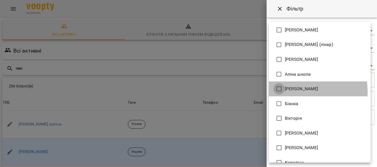
type input "**********"
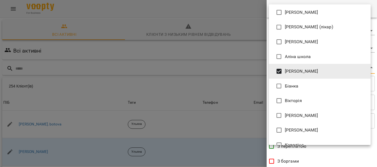
click at [374, 89] on div at bounding box center [188, 83] width 377 height 167
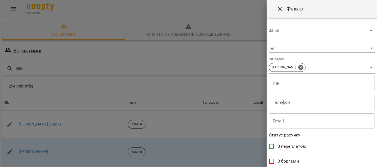
click at [374, 89] on div "[PERSON_NAME] [PERSON_NAME] Mitrik Mariia Sevastianova [PERSON_NAME] [PERSON_NA…" at bounding box center [188, 83] width 377 height 167
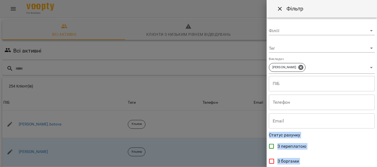
drag, startPoint x: 374, startPoint y: 89, endPoint x: 374, endPoint y: 136, distance: 46.9
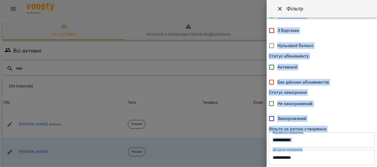
scroll to position [143, 0]
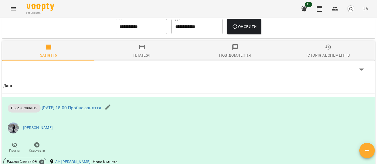
scroll to position [1, 0]
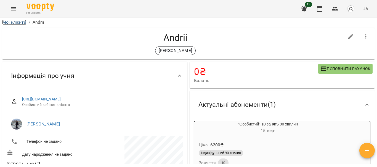
click at [17, 25] on link "Мої клієнти" at bounding box center [14, 22] width 24 height 5
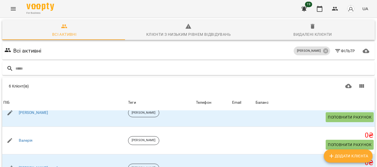
scroll to position [44, 0]
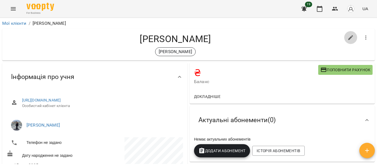
click at [347, 40] on icon "button" at bounding box center [350, 37] width 7 height 7
select select "**"
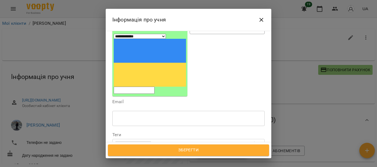
scroll to position [88, 0]
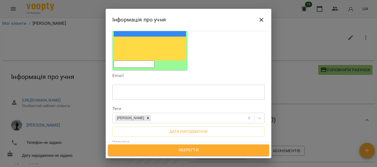
click at [151, 156] on textarea at bounding box center [188, 158] width 145 height 5
paste textarea "**********"
click at [121, 156] on textarea "**********" at bounding box center [186, 161] width 140 height 10
type textarea "**********"
click at [168, 153] on span "Зберегти" at bounding box center [188, 150] width 149 height 7
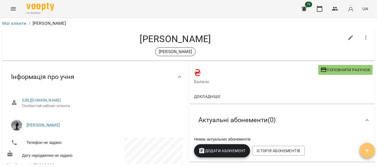
click at [367, 154] on button "button" at bounding box center [366, 150] width 15 height 15
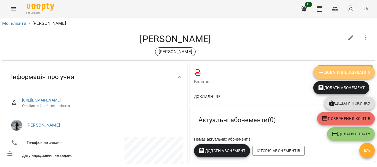
click at [340, 74] on span "Додати Відвідування" at bounding box center [344, 72] width 53 height 7
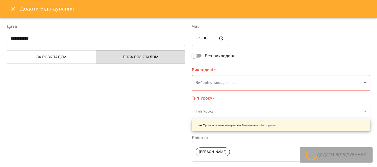
type input "**********"
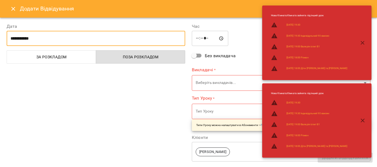
click at [98, 32] on input "**********" at bounding box center [96, 38] width 179 height 15
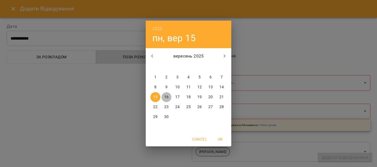
click at [169, 97] on span "16" at bounding box center [166, 98] width 10 height 6
type input "**********"
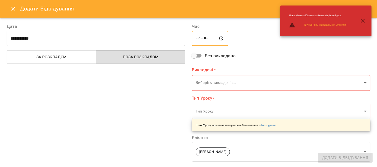
click at [198, 39] on input "*****" at bounding box center [210, 38] width 36 height 15
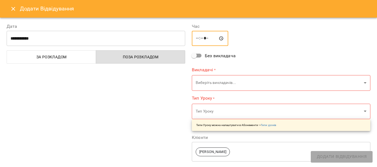
type input "*****"
click at [222, 85] on body "**********" at bounding box center [188, 92] width 377 height 185
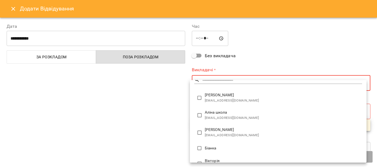
scroll to position [12, 0]
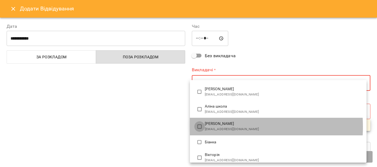
type input "**********"
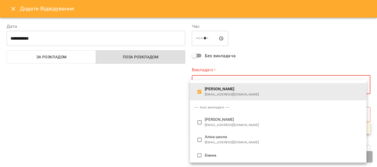
click at [368, 116] on div at bounding box center [188, 83] width 377 height 167
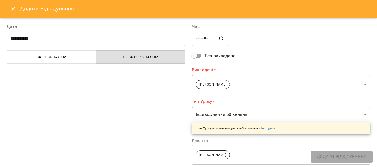
scroll to position [15, 0]
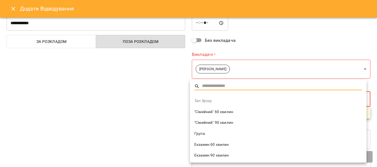
click at [359, 95] on body "**********" at bounding box center [188, 92] width 377 height 185
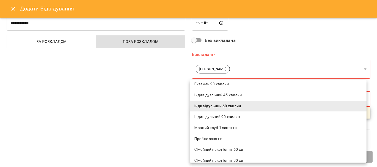
scroll to position [73, 0]
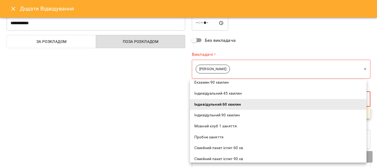
click at [212, 137] on span "Пробне заняття" at bounding box center [278, 138] width 168 height 6
type input "**********"
type input "**"
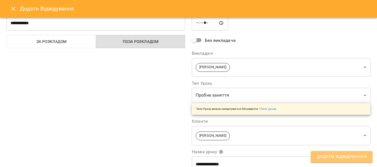
click at [335, 159] on span "Додати Відвідування" at bounding box center [342, 157] width 50 height 7
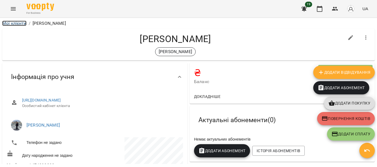
click at [19, 22] on link "Мої клієнти" at bounding box center [14, 23] width 24 height 5
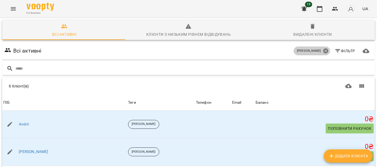
click at [324, 51] on icon at bounding box center [326, 51] width 6 height 6
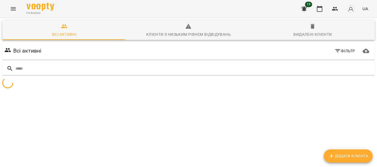
click at [340, 50] on span "Фільтр" at bounding box center [344, 51] width 21 height 7
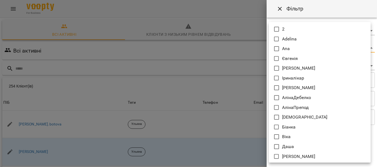
click at [334, 50] on body "For Business 19 UA Всі активні Клієнти з низьким рівнем відвідувань Видалені кл…" at bounding box center [188, 143] width 377 height 287
click at [367, 17] on div at bounding box center [188, 83] width 377 height 167
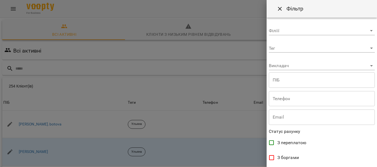
click at [363, 68] on div "**********" at bounding box center [322, 93] width 110 height 150
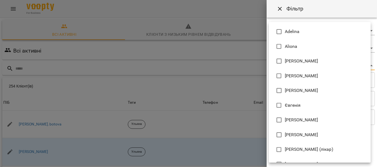
click at [363, 68] on body "For Business 19 UA Всі активні Клієнти з низьким рівнем відвідувань Видалені кл…" at bounding box center [188, 143] width 377 height 287
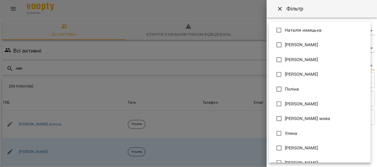
scroll to position [321, 0]
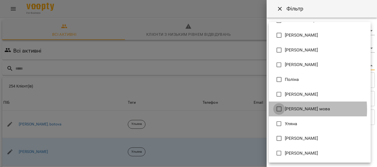
type input "**********"
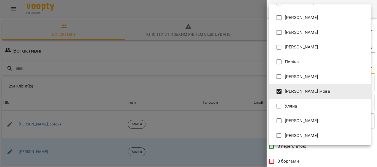
click at [377, 123] on div at bounding box center [188, 83] width 377 height 167
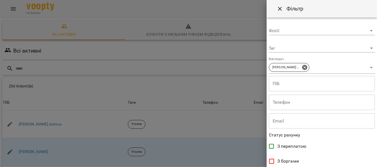
click at [377, 123] on div "[PERSON_NAME] [PERSON_NAME] Mitrik Mariia Sevastianova [PERSON_NAME] [PERSON_NA…" at bounding box center [188, 83] width 377 height 167
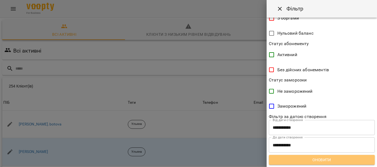
click at [329, 156] on button "Оновити" at bounding box center [322, 160] width 106 height 10
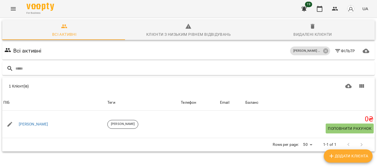
scroll to position [0, 0]
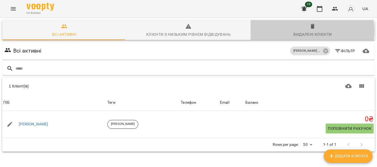
click at [308, 31] on span "Видалені клієнти" at bounding box center [313, 30] width 118 height 15
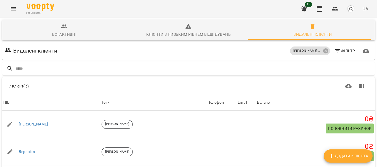
scroll to position [16, 0]
click at [344, 48] on span "Фільтр" at bounding box center [344, 51] width 21 height 7
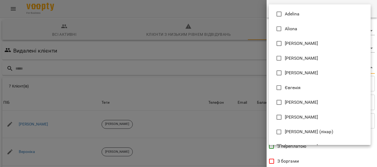
click at [364, 68] on body "For Business 19 UA Всі активні Клієнти з низьким рівнем відвідувань Видалені кл…" at bounding box center [188, 143] width 377 height 287
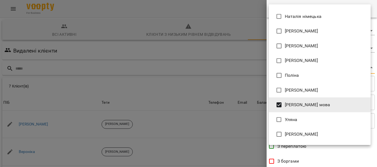
scroll to position [321, 0]
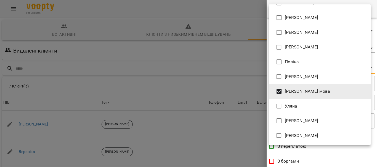
click at [377, 135] on div at bounding box center [188, 83] width 377 height 167
click at [377, 135] on div "[PERSON_NAME] [PERSON_NAME] Mitrik Mariia Sevastianova [PERSON_NAME] [PERSON_NA…" at bounding box center [188, 83] width 377 height 167
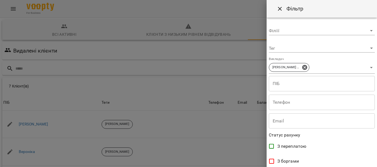
click at [377, 135] on div "[PERSON_NAME] [PERSON_NAME] Mitrik Mariia Sevastianova [PERSON_NAME] [PERSON_NA…" at bounding box center [188, 83] width 377 height 167
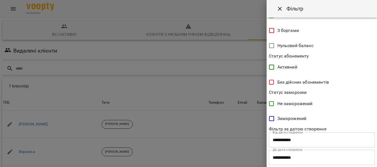
scroll to position [185, 0]
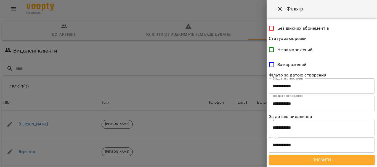
click at [157, 128] on div at bounding box center [188, 83] width 377 height 167
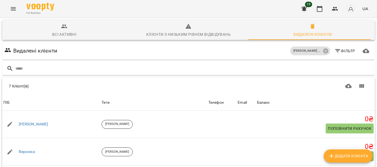
scroll to position [0, 0]
click at [323, 52] on icon at bounding box center [325, 51] width 5 height 5
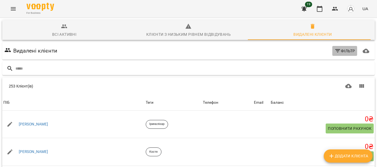
click at [342, 50] on span "Фільтр" at bounding box center [344, 51] width 21 height 7
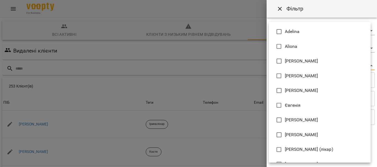
click at [311, 69] on body "For Business 19 UA Всі активні Клієнти з низьким рівнем відвідувань Видалені кл…" at bounding box center [188, 143] width 377 height 287
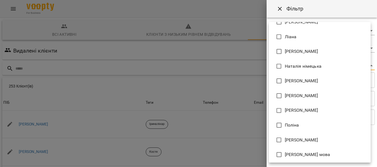
scroll to position [321, 0]
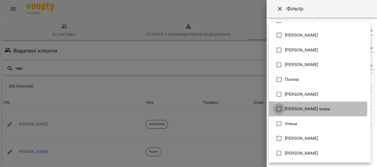
type input "**********"
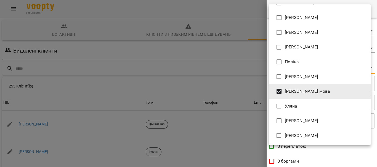
click at [374, 151] on div at bounding box center [188, 83] width 377 height 167
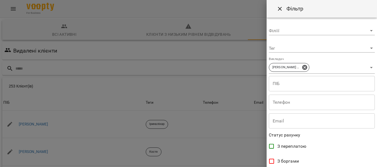
click at [374, 151] on div "[PERSON_NAME] [PERSON_NAME] Mitrik Mariia Sevastianova [PERSON_NAME] [PERSON_NA…" at bounding box center [188, 83] width 377 height 167
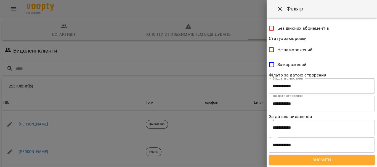
scroll to position [182, 0]
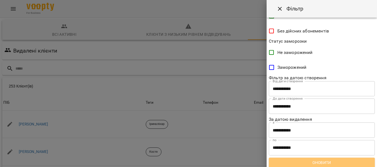
click at [338, 159] on button "Оновити" at bounding box center [322, 163] width 106 height 10
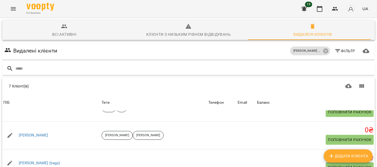
scroll to position [0, 0]
click at [337, 53] on span "Фільтр" at bounding box center [344, 51] width 21 height 7
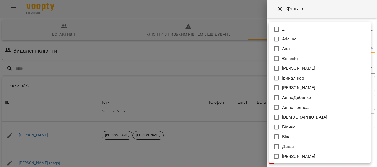
click at [332, 50] on body "For Business 19 UA Всі активні Клієнти з низьким рівнем відвідувань Видалені кл…" at bounding box center [188, 143] width 377 height 287
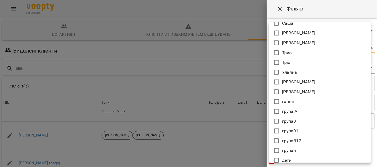
scroll to position [289, 0]
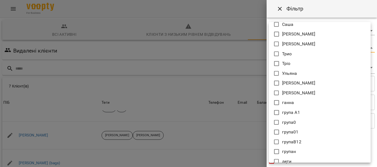
click at [276, 44] on icon at bounding box center [276, 44] width 7 height 7
type input "*******"
click at [377, 92] on div at bounding box center [188, 83] width 377 height 167
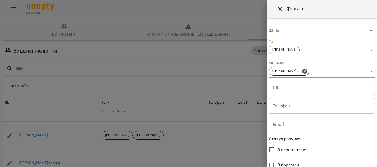
click at [377, 92] on div "2 Adelina Ana Євгенія Ірина Іриналікар Аліна АлінаДебелко АлінаПрепод Аріана Бі…" at bounding box center [188, 83] width 377 height 167
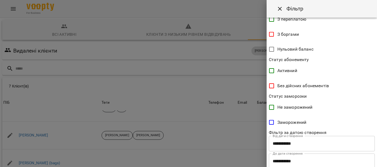
scroll to position [189, 0]
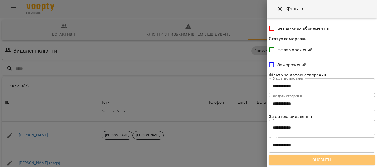
click at [329, 161] on span "Оновити" at bounding box center [321, 160] width 97 height 7
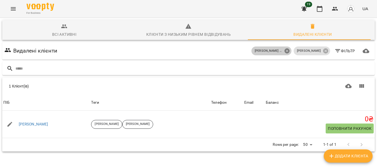
click at [289, 49] on icon at bounding box center [286, 51] width 5 height 5
click at [323, 51] on icon at bounding box center [326, 51] width 6 height 6
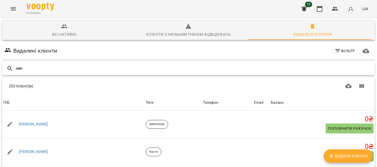
click at [95, 70] on input "text" at bounding box center [193, 68] width 357 height 9
paste input "*******"
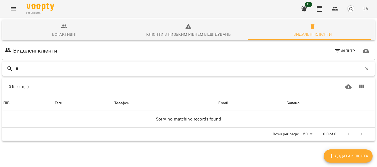
type input "*"
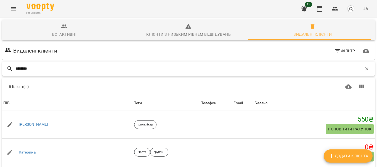
scroll to position [0, 0]
type input "********"
click at [337, 54] on span "Фільтр" at bounding box center [344, 51] width 21 height 7
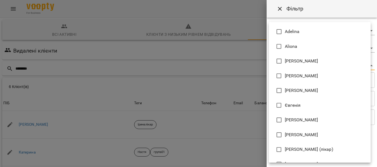
click at [304, 64] on body "For Business 19 UA Всі активні Клієнти з низьким рівнем відвідувань Видалені кл…" at bounding box center [188, 143] width 377 height 287
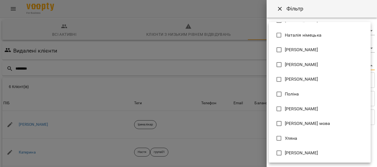
scroll to position [316, 0]
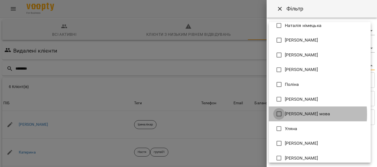
type input "**********"
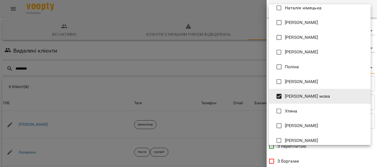
click at [377, 86] on div at bounding box center [188, 83] width 377 height 167
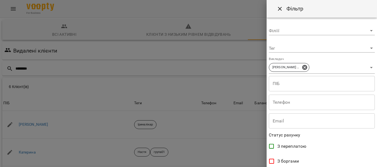
click at [377, 86] on div "[PERSON_NAME] [PERSON_NAME] Mitrik Mariia Sevastianova [PERSON_NAME] [PERSON_NA…" at bounding box center [188, 83] width 377 height 167
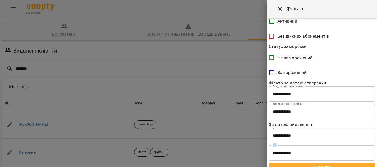
scroll to position [185, 0]
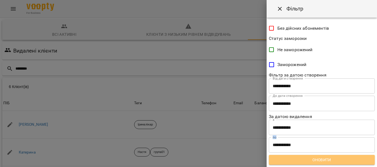
click at [341, 161] on span "Оновити" at bounding box center [321, 160] width 97 height 7
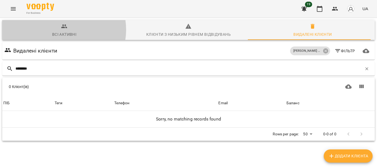
click at [61, 30] on span "Всі активні" at bounding box center [65, 30] width 118 height 15
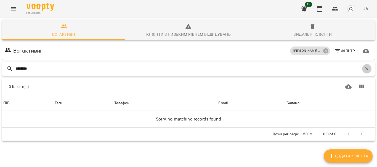
click at [364, 69] on icon "button" at bounding box center [366, 68] width 5 height 5
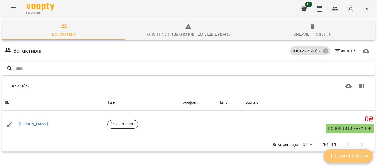
click at [346, 159] on span "Додати клієнта" at bounding box center [348, 156] width 40 height 7
select select "**"
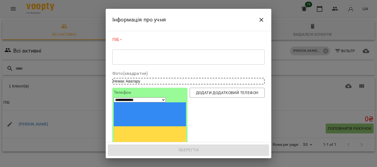
click at [217, 65] on div "ПІБ * * ​" at bounding box center [188, 52] width 152 height 31
click at [217, 61] on div "* ​" at bounding box center [188, 56] width 152 height 15
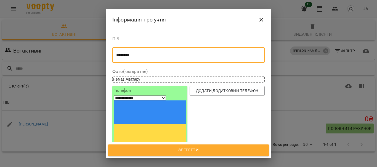
type textarea "********"
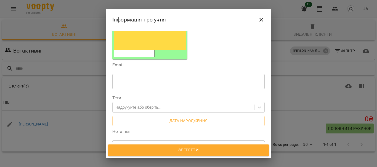
scroll to position [97, 0]
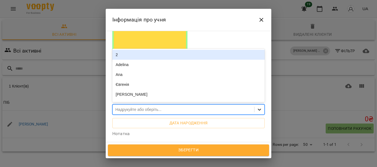
click at [257, 107] on icon at bounding box center [260, 110] width 6 height 6
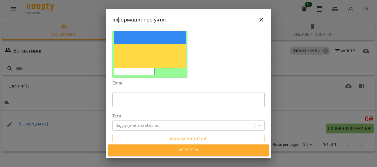
scroll to position [80, 0]
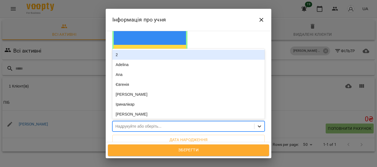
click at [257, 124] on icon at bounding box center [260, 127] width 6 height 6
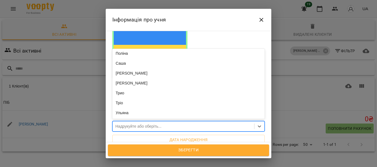
scroll to position [291, 0]
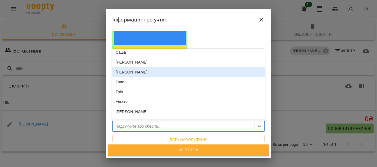
click at [134, 67] on div "Тетянан" at bounding box center [188, 72] width 152 height 10
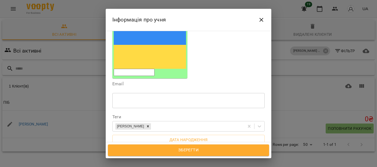
scroll to position [116, 0]
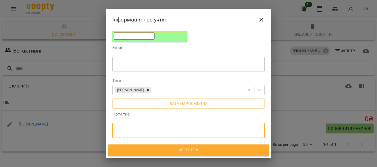
click at [164, 128] on textarea at bounding box center [188, 130] width 145 height 5
paste textarea "*********"
type textarea "**********"
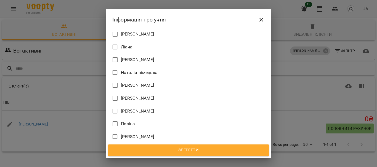
scroll to position [523, 0]
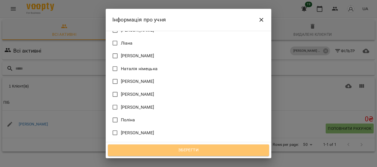
click at [226, 150] on span "Зберегти" at bounding box center [188, 150] width 149 height 7
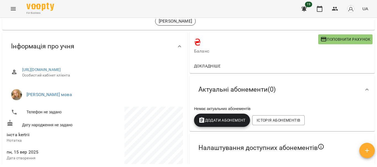
scroll to position [41, 0]
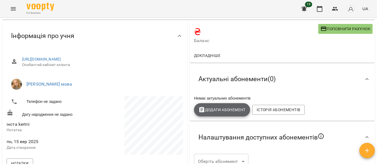
click at [211, 113] on span "Додати Абонемент" at bounding box center [221, 110] width 47 height 7
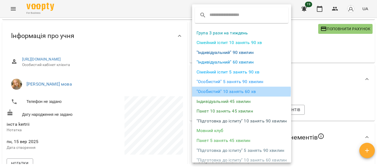
click at [225, 92] on li ""Особистий" 10 занять 60 хв" at bounding box center [241, 92] width 99 height 10
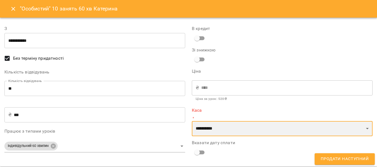
click at [229, 126] on select "**********" at bounding box center [282, 128] width 181 height 15
select select "****"
click at [192, 121] on select "**********" at bounding box center [282, 128] width 181 height 15
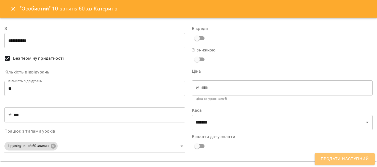
click at [353, 157] on span "Продати наступний" at bounding box center [345, 159] width 48 height 7
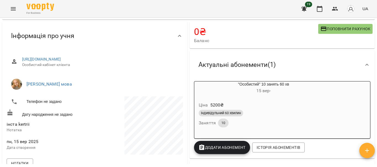
scroll to position [0, 0]
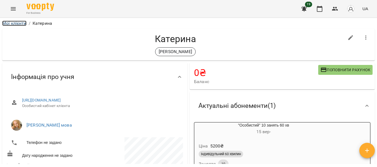
click at [16, 23] on link "Мої клієнти" at bounding box center [14, 23] width 24 height 5
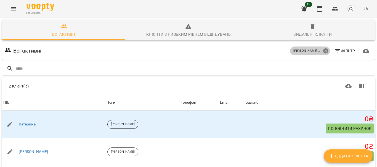
click at [323, 51] on icon at bounding box center [325, 51] width 5 height 5
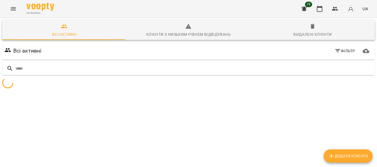
click at [340, 51] on span "Фільтр" at bounding box center [344, 51] width 21 height 7
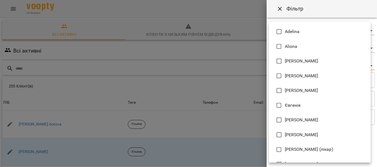
click at [337, 66] on body "For Business 19 UA Всі активні Клієнти з низьким рівнем відвідувань Видалені кл…" at bounding box center [188, 143] width 377 height 287
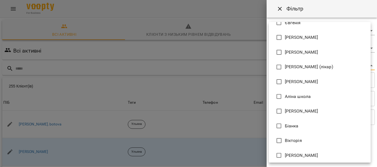
scroll to position [88, 0]
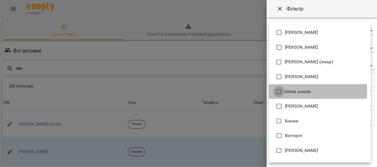
type input "**********"
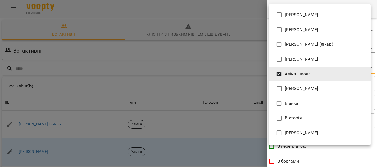
drag, startPoint x: 375, startPoint y: 84, endPoint x: 374, endPoint y: 165, distance: 80.9
click at [374, 165] on div at bounding box center [188, 83] width 377 height 167
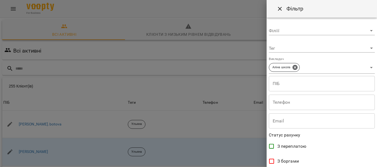
click at [374, 165] on div "[PERSON_NAME] [PERSON_NAME] Mitrik Mariia Sevastianova [PERSON_NAME] [PERSON_NA…" at bounding box center [188, 83] width 377 height 167
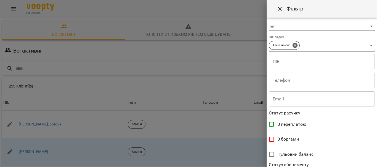
scroll to position [143, 0]
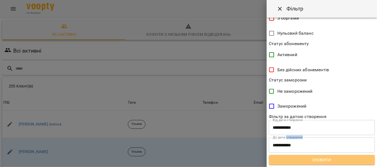
click at [346, 155] on button "Оновити" at bounding box center [322, 160] width 106 height 10
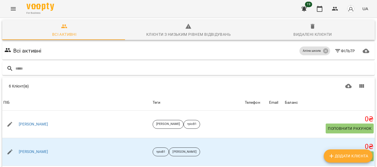
scroll to position [60, 0]
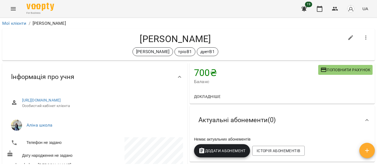
click at [342, 68] on span "Поповнити рахунок" at bounding box center [345, 70] width 50 height 7
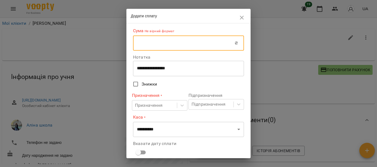
click at [189, 46] on input "text" at bounding box center [184, 43] width 102 height 15
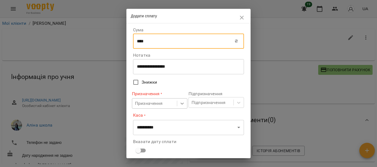
type input "****"
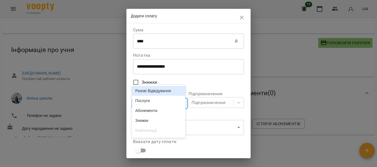
click at [182, 102] on body "For Business 19 UA Мої клієнти / Наталія Борщ Наталія Борщ Аліна тріоВ1 дуетВ1 …" at bounding box center [188, 65] width 377 height 185
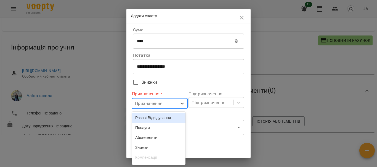
click at [159, 120] on div "Разові Відвідування" at bounding box center [159, 118] width 54 height 10
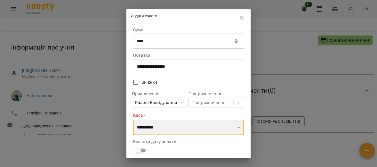
click at [232, 131] on select "**********" at bounding box center [188, 127] width 111 height 15
click at [233, 127] on select "**********" at bounding box center [188, 127] width 111 height 15
select select "****"
click at [133, 120] on select "**********" at bounding box center [188, 127] width 111 height 15
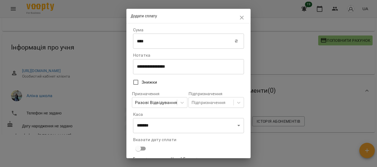
scroll to position [34, 0]
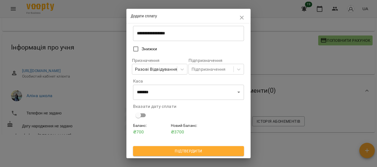
click at [195, 151] on span "Підтвердити" at bounding box center [188, 151] width 102 height 7
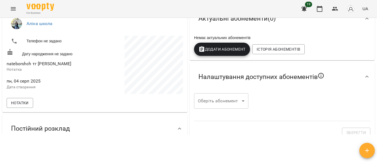
scroll to position [46, 0]
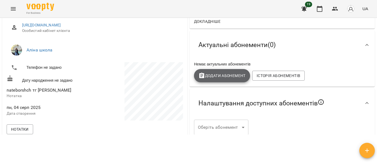
click at [235, 79] on span "Додати Абонемент" at bounding box center [221, 76] width 47 height 7
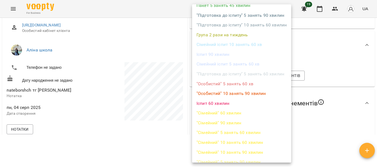
scroll to position [142, 0]
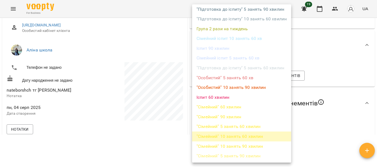
click at [244, 137] on li ""Сімейний" 10 занять 60 хвилин" at bounding box center [241, 137] width 99 height 10
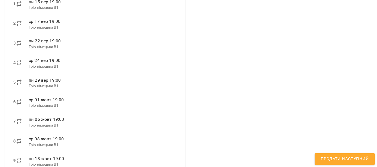
scroll to position [199, 0]
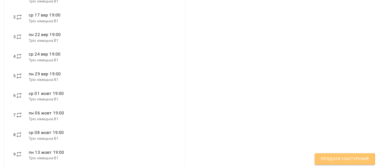
click at [335, 161] on span "Продати наступний" at bounding box center [345, 159] width 48 height 7
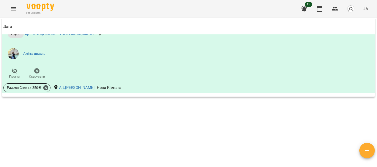
scroll to position [0, 0]
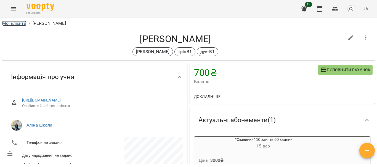
click at [15, 21] on link "Мої клієнти" at bounding box center [14, 23] width 24 height 5
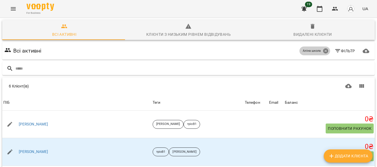
click at [323, 52] on icon at bounding box center [326, 51] width 6 height 6
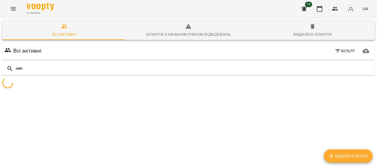
click at [303, 8] on icon "button" at bounding box center [304, 8] width 6 height 5
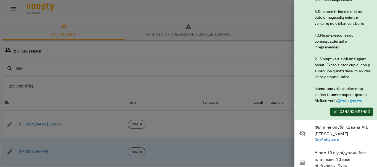
scroll to position [352, 0]
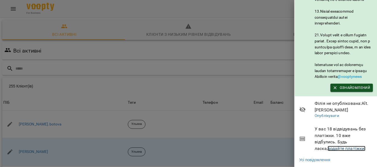
click at [343, 146] on link "додайте платіжки!" at bounding box center [346, 148] width 38 height 5
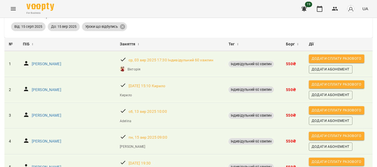
scroll to position [30, 0]
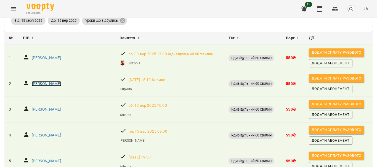
click at [44, 86] on p "[PERSON_NAME]" at bounding box center [47, 84] width 30 height 6
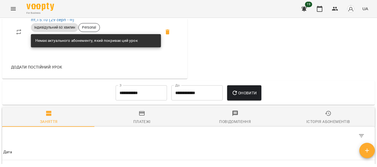
scroll to position [291, 0]
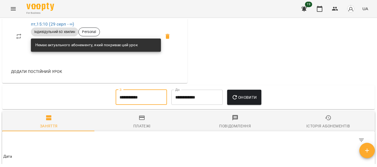
click at [142, 105] on input "**********" at bounding box center [141, 97] width 51 height 15
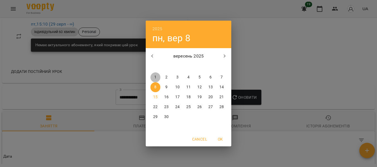
click at [153, 78] on span "1" at bounding box center [155, 78] width 10 height 6
type input "**********"
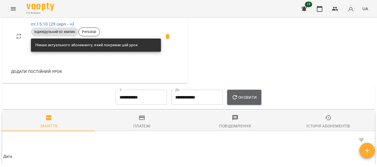
click at [253, 105] on button "Оновити" at bounding box center [244, 97] width 34 height 15
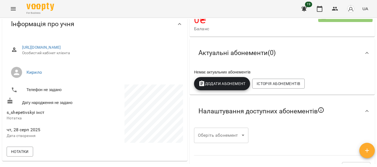
scroll to position [38, 0]
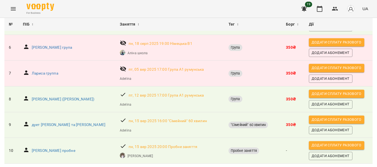
scroll to position [186, 0]
click at [48, 148] on p "[PERSON_NAME] пробне" at bounding box center [54, 151] width 44 height 6
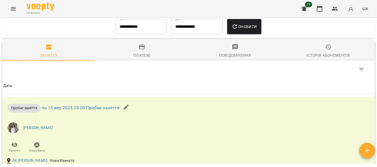
scroll to position [356, 0]
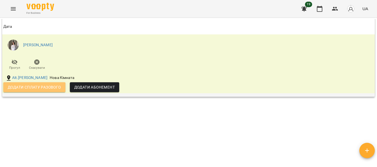
click at [46, 88] on span "Додати сплату разового" at bounding box center [34, 87] width 53 height 7
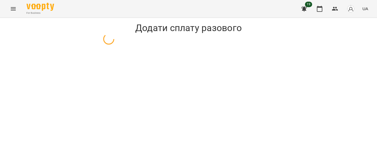
select select "**********"
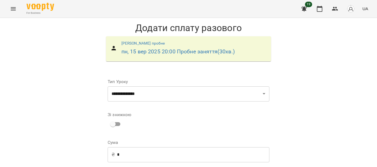
scroll to position [38, 0]
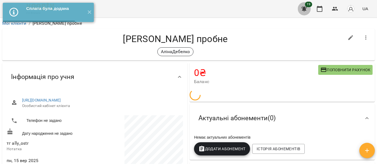
click at [303, 9] on icon "button" at bounding box center [304, 9] width 7 height 7
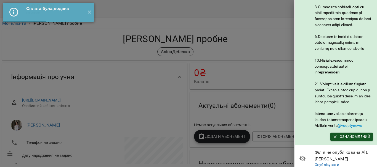
scroll to position [354, 0]
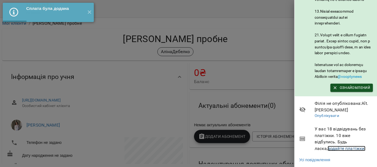
click at [339, 146] on link "додайте платіжки!" at bounding box center [346, 148] width 38 height 5
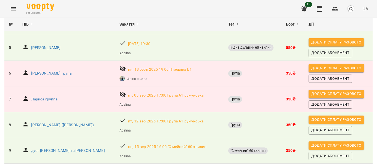
scroll to position [162, 0]
click at [60, 148] on p "дует [PERSON_NAME] та [PERSON_NAME]" at bounding box center [68, 151] width 74 height 6
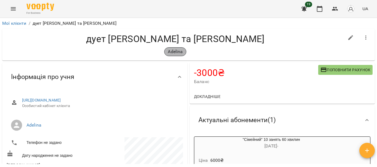
click at [174, 52] on p "Adelina" at bounding box center [175, 52] width 15 height 7
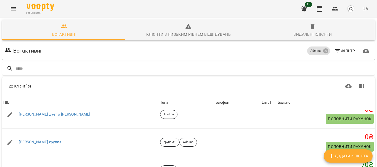
scroll to position [488, 0]
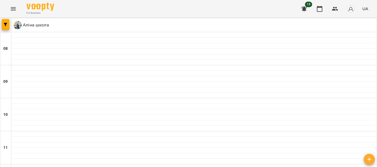
click at [15, 10] on icon "Menu" at bounding box center [13, 8] width 5 height 3
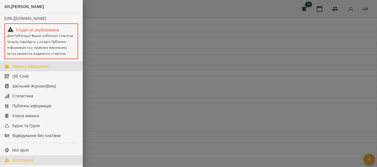
click at [26, 163] on div "Мої клієнти" at bounding box center [22, 161] width 21 height 6
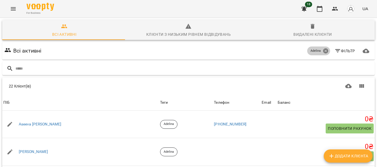
click at [323, 53] on icon at bounding box center [325, 51] width 5 height 5
click at [339, 51] on span "Фільтр" at bounding box center [344, 51] width 21 height 7
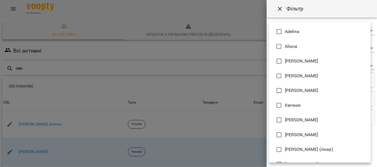
click at [331, 62] on body "For Business 18 UA Всі активні Клієнти з низьким рівнем відвідувань Видалені кл…" at bounding box center [188, 143] width 377 height 287
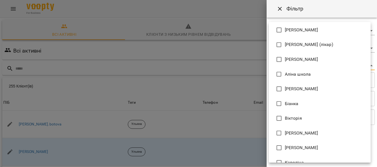
scroll to position [111, 0]
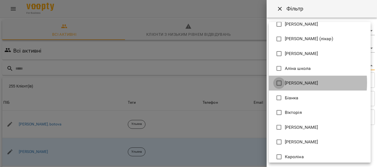
type input "**********"
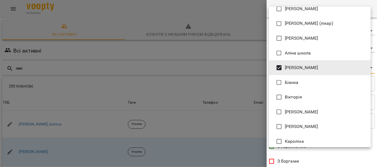
click at [376, 100] on div at bounding box center [188, 83] width 377 height 167
click at [376, 100] on div "[PERSON_NAME] [PERSON_NAME] Mitrik Mariia Sevastianova [PERSON_NAME] [PERSON_NA…" at bounding box center [188, 83] width 377 height 167
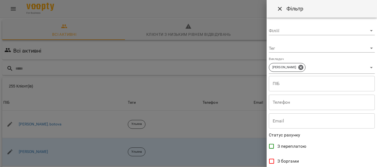
click at [376, 100] on div "[PERSON_NAME] [PERSON_NAME] Mitrik Mariia Sevastianova [PERSON_NAME] [PERSON_NA…" at bounding box center [188, 83] width 377 height 167
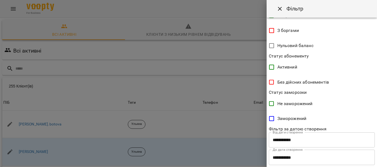
scroll to position [143, 0]
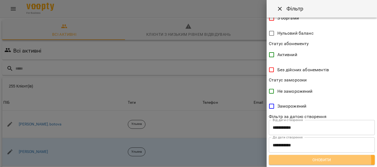
click at [316, 161] on span "Оновити" at bounding box center [321, 160] width 97 height 7
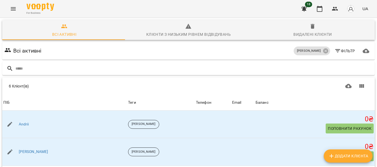
scroll to position [0, 0]
click at [323, 51] on icon at bounding box center [325, 51] width 5 height 5
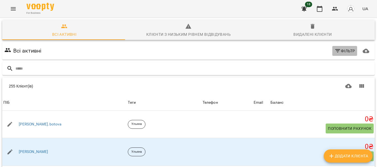
click at [340, 52] on span "Фільтр" at bounding box center [344, 51] width 21 height 7
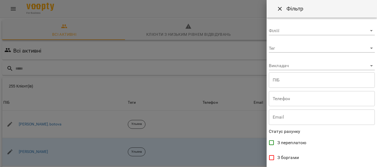
click at [360, 65] on body "For Business 18 UA Всі активні Клієнти з низьким рівнем відвідувань Видалені кл…" at bounding box center [188, 143] width 377 height 287
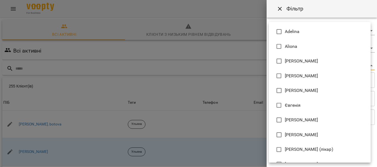
click at [133, 61] on div at bounding box center [188, 83] width 377 height 167
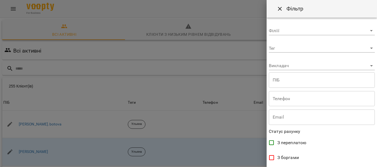
click at [194, 64] on div at bounding box center [188, 83] width 377 height 167
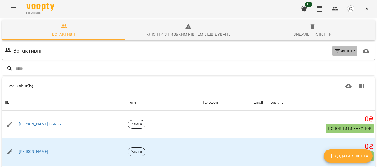
click at [339, 53] on span "Фільтр" at bounding box center [344, 51] width 21 height 7
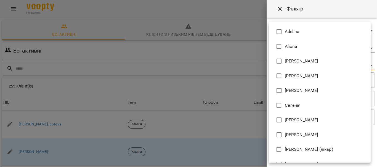
click at [333, 64] on body "For Business 18 UA Всі активні Клієнти з низьким рівнем відвідувань Видалені кл…" at bounding box center [188, 143] width 377 height 287
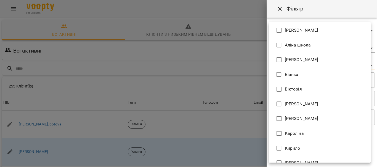
scroll to position [135, 0]
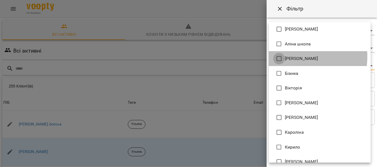
type input "**********"
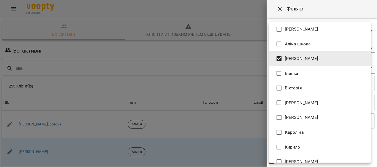
drag, startPoint x: 376, startPoint y: 83, endPoint x: 375, endPoint y: 125, distance: 41.7
click at [375, 125] on div at bounding box center [188, 83] width 377 height 167
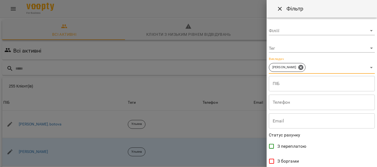
click at [375, 125] on div "[PERSON_NAME] [PERSON_NAME] Mitrik Mariia Sevastianova [PERSON_NAME] [PERSON_NA…" at bounding box center [188, 83] width 377 height 167
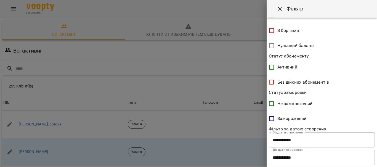
scroll to position [143, 0]
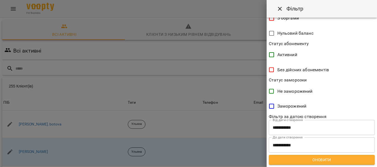
click at [343, 159] on span "Оновити" at bounding box center [321, 160] width 97 height 7
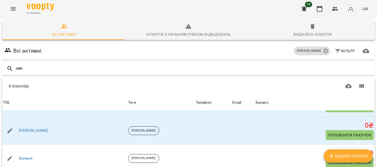
scroll to position [0, 0]
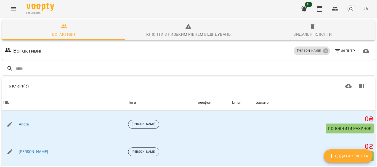
click at [259, 8] on div "For Business 18 UA" at bounding box center [188, 9] width 377 height 18
